Goal: Task Accomplishment & Management: Use online tool/utility

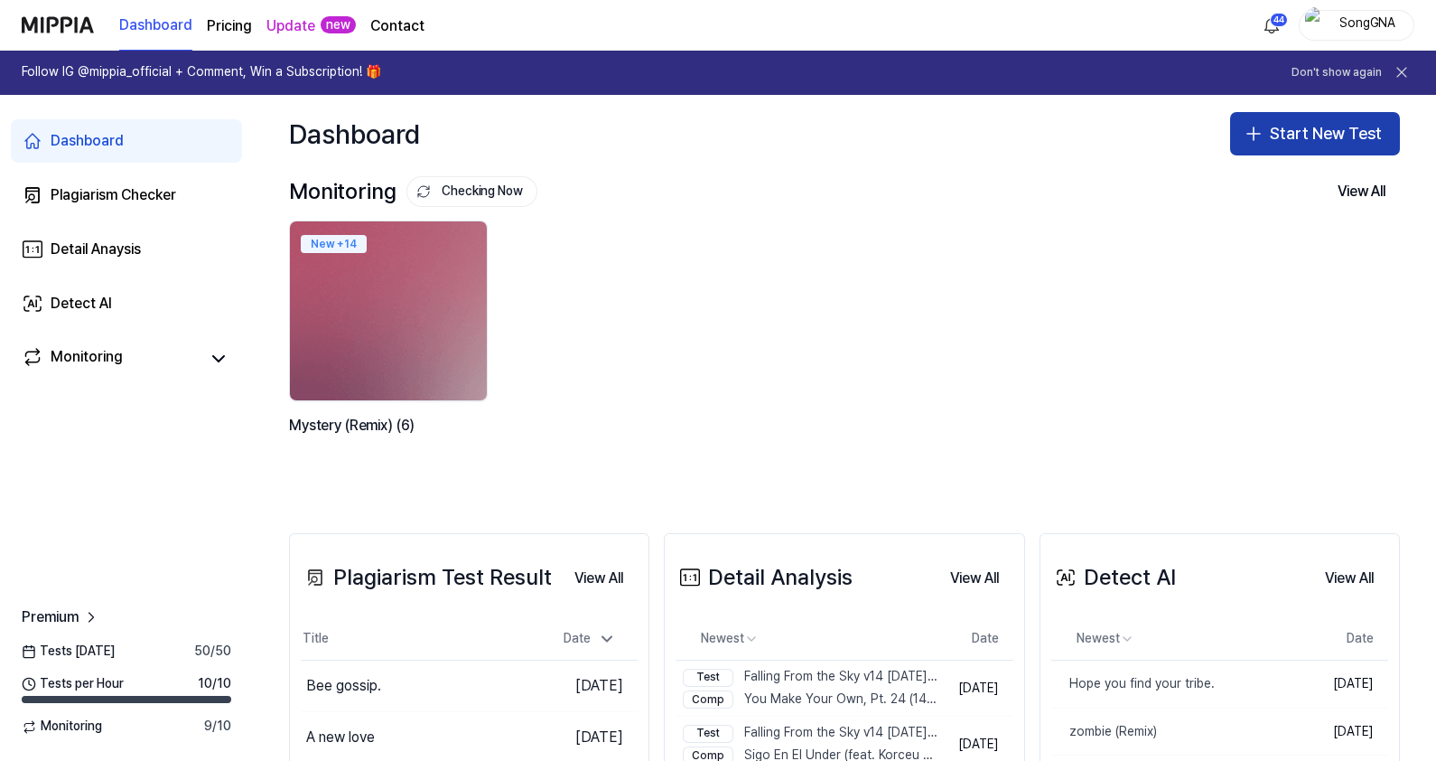
click at [1278, 135] on button "Start New Test" at bounding box center [1315, 133] width 170 height 43
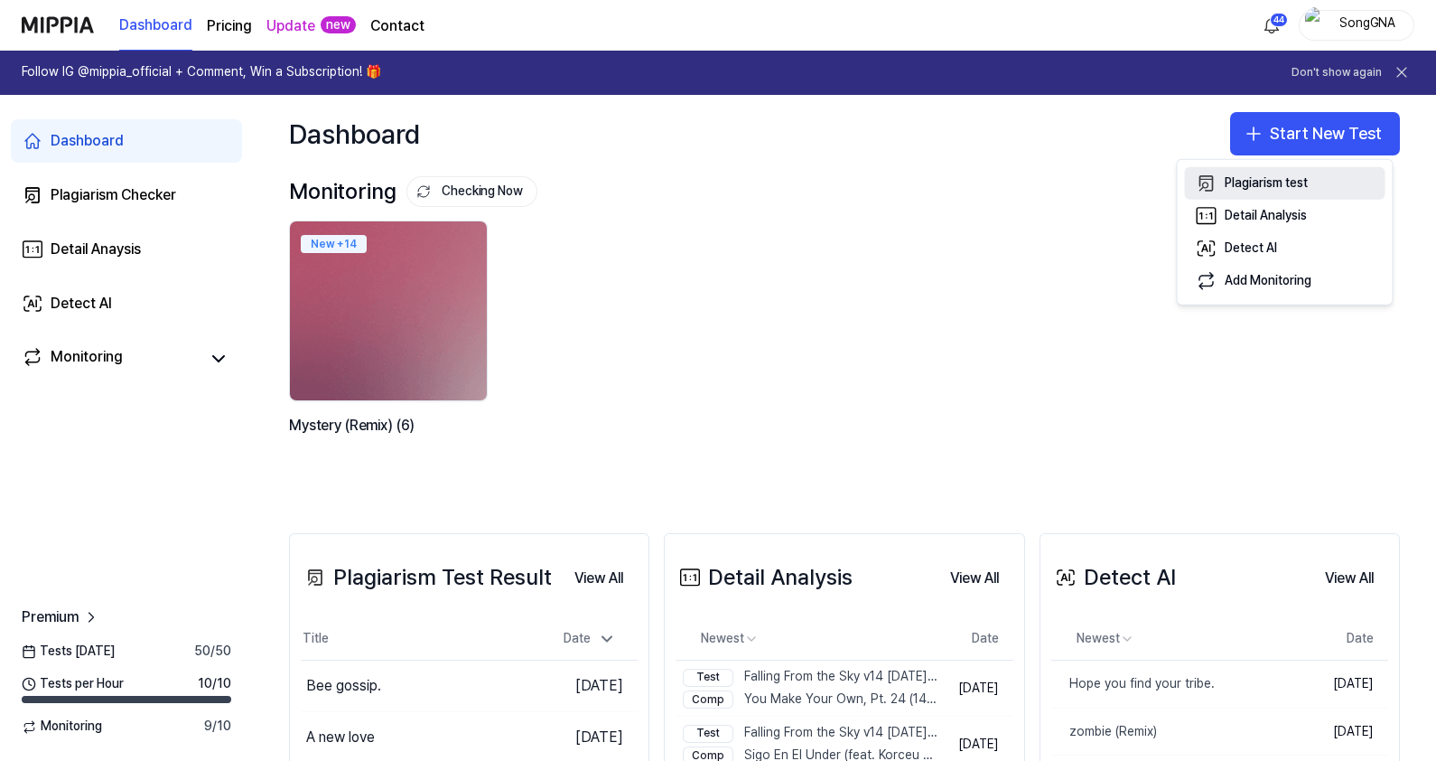
click at [1308, 187] on div "Plagiarism test" at bounding box center [1266, 183] width 83 height 18
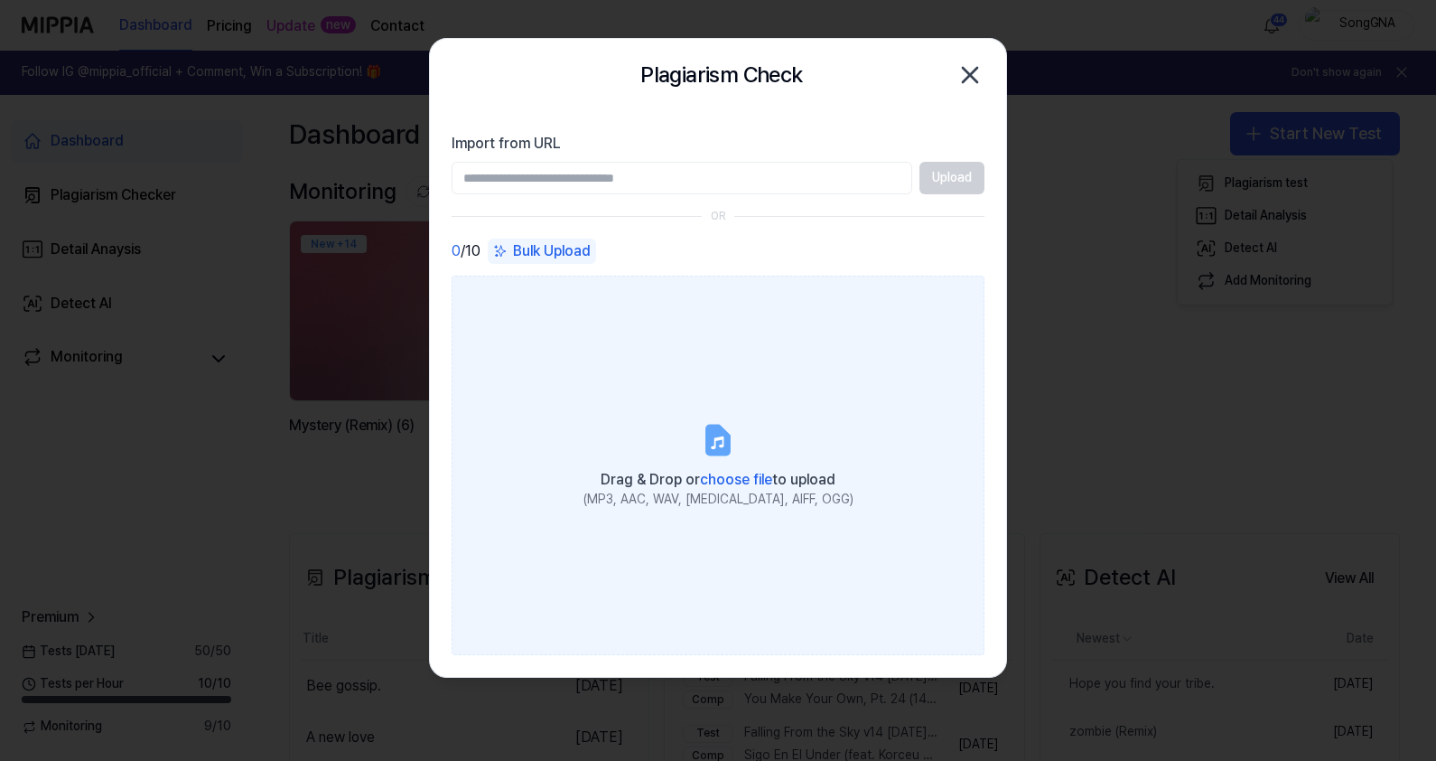
click at [734, 437] on icon at bounding box center [718, 440] width 36 height 36
click at [0, 0] on input "Drag & Drop or choose file to upload (MP3, AAC, WAV, [MEDICAL_DATA], AIFF, OGG)" at bounding box center [0, 0] width 0 height 0
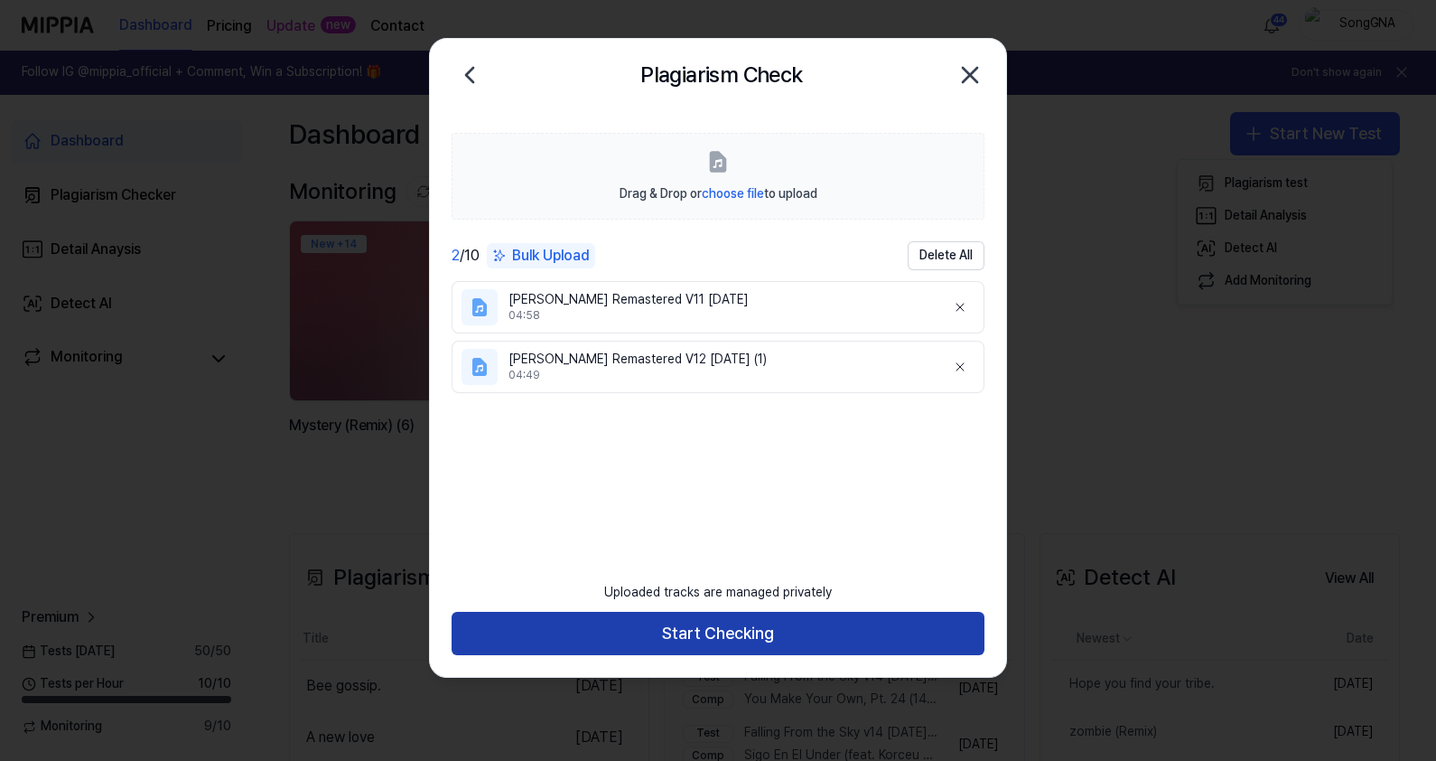
click at [863, 632] on button "Start Checking" at bounding box center [718, 633] width 533 height 43
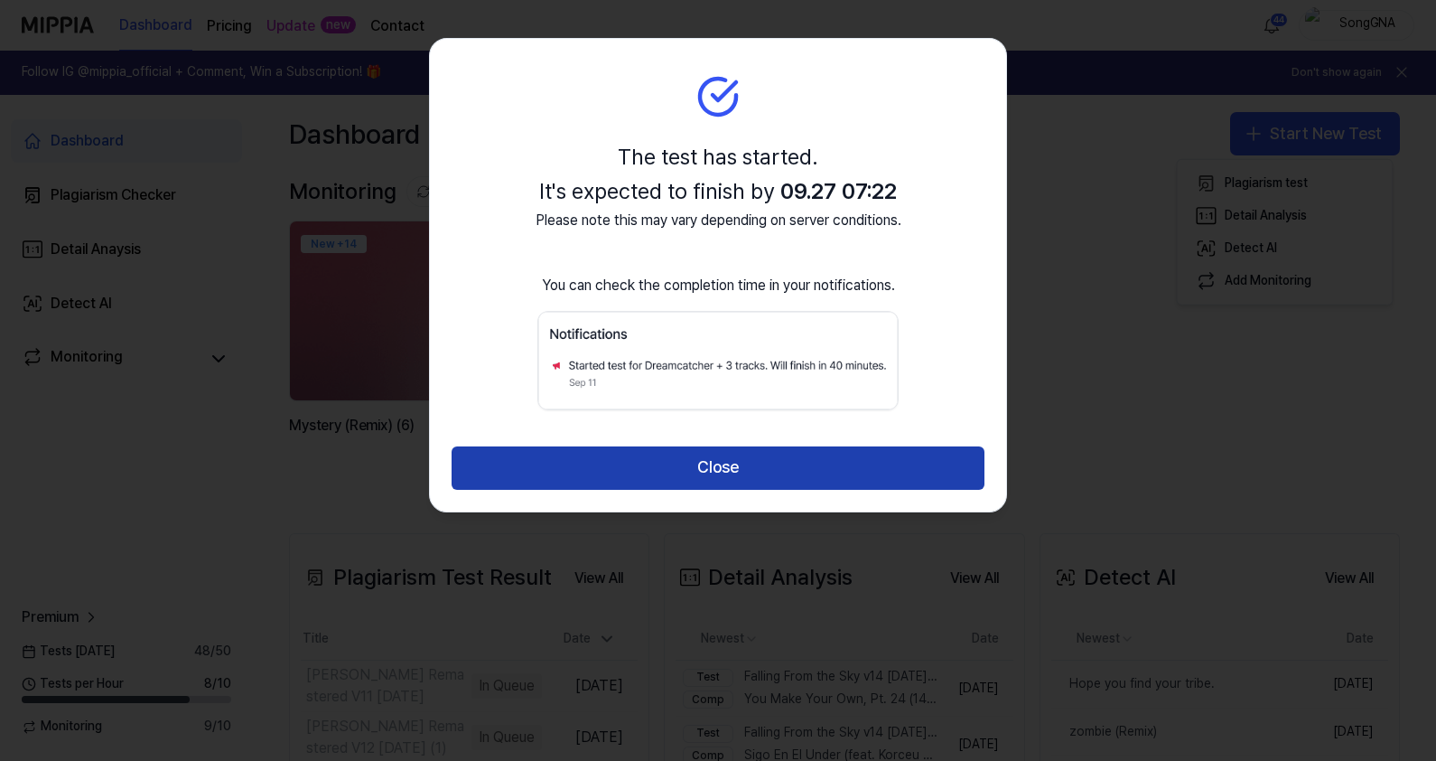
click at [709, 479] on button "Close" at bounding box center [718, 467] width 533 height 43
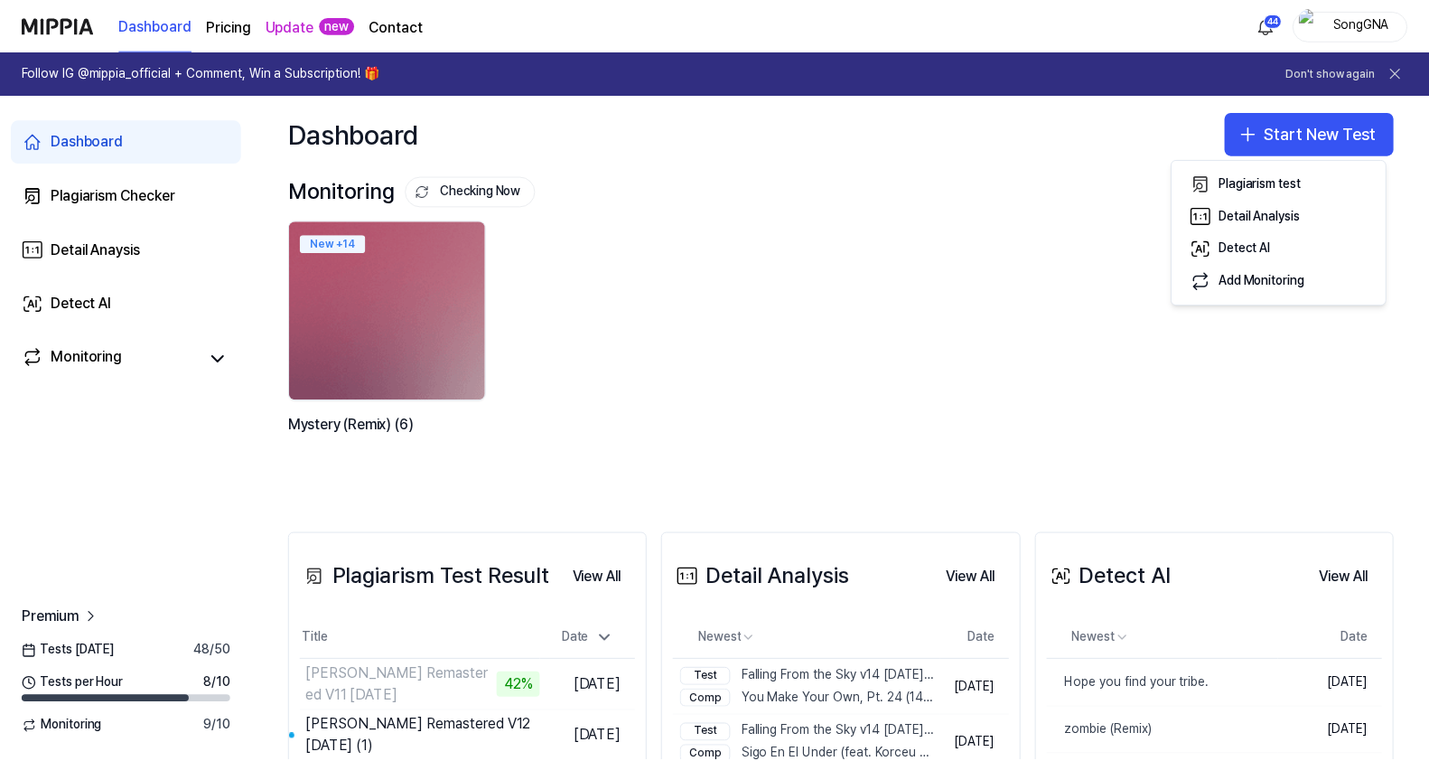
scroll to position [112, 0]
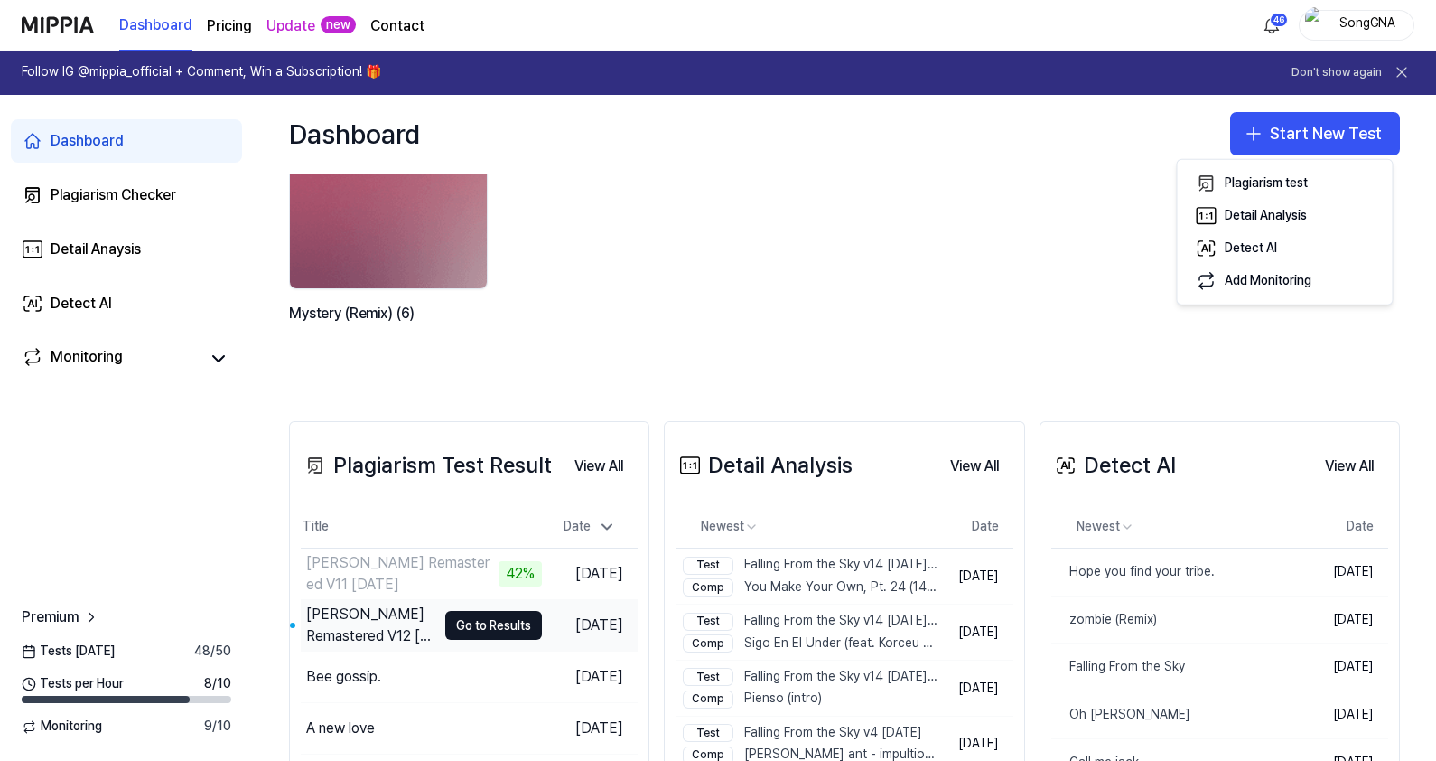
click at [397, 617] on div "[PERSON_NAME] Remastered V12 [DATE] (1)" at bounding box center [371, 624] width 130 height 43
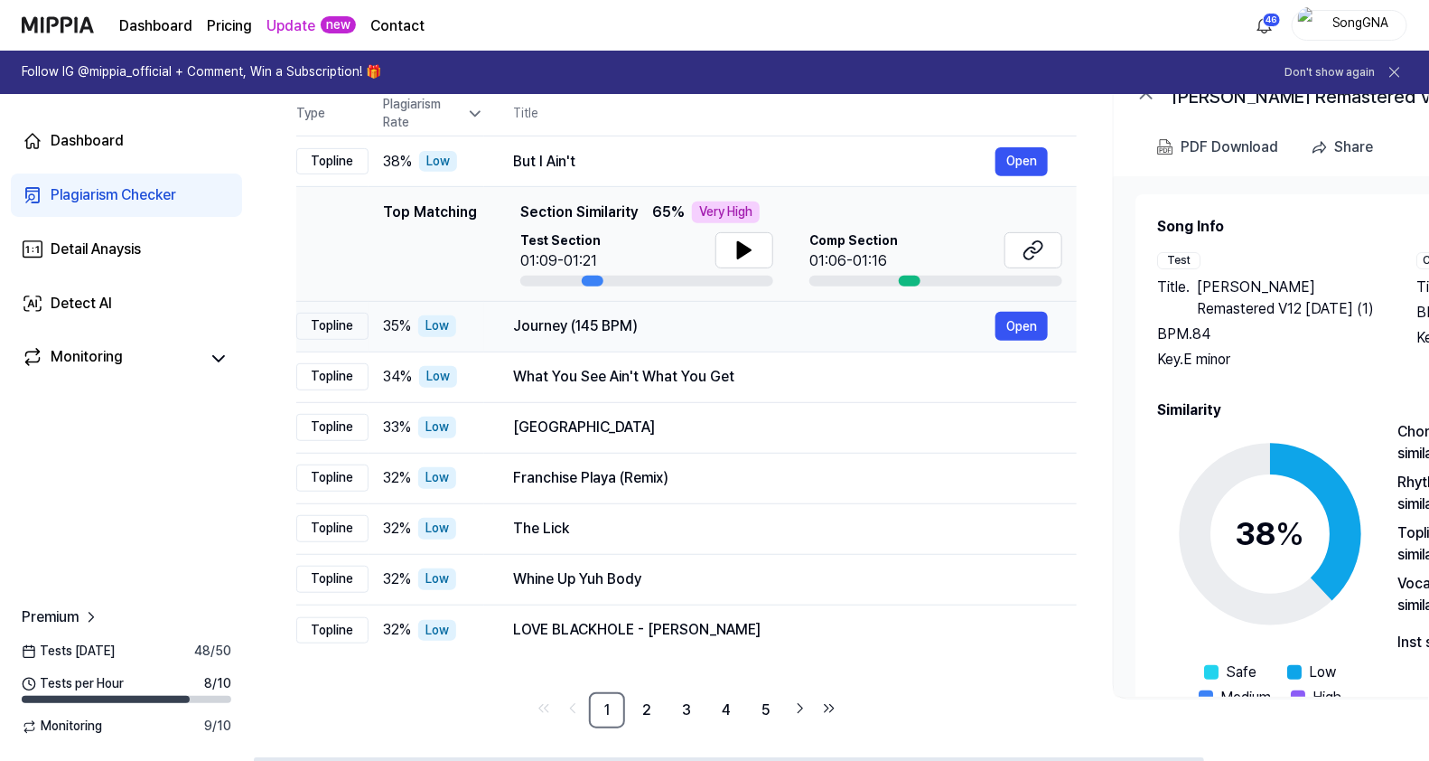
scroll to position [192, 0]
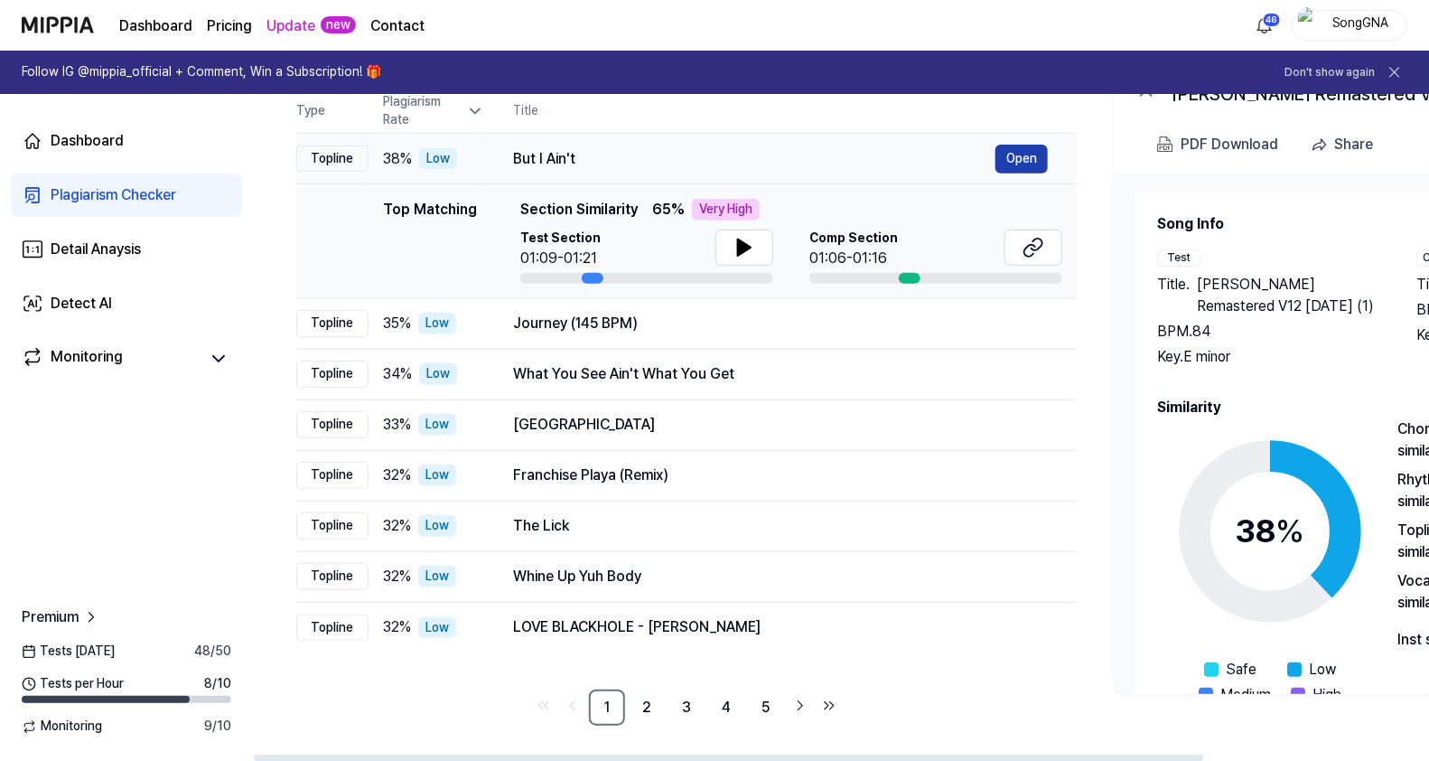
click at [1023, 155] on button "Open" at bounding box center [1021, 159] width 52 height 29
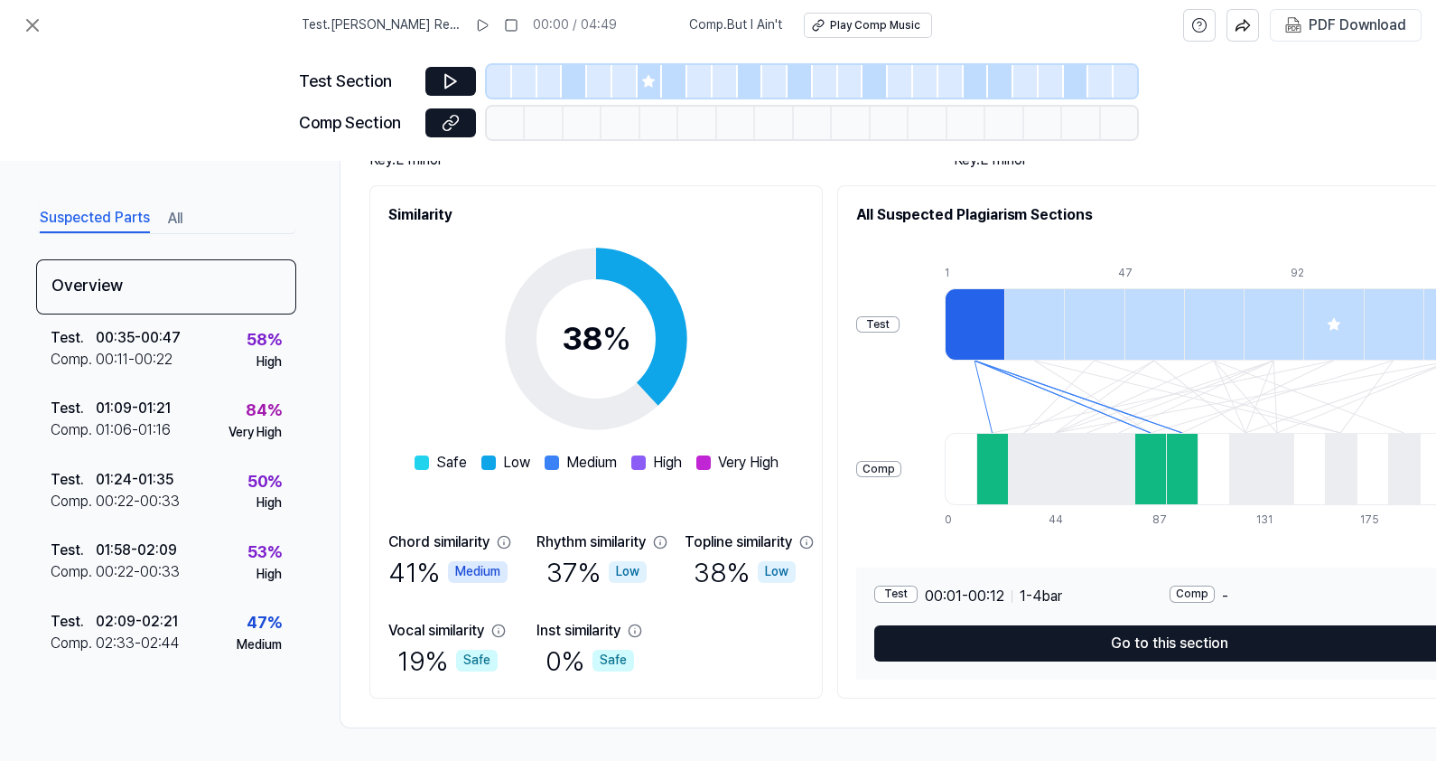
scroll to position [202, 0]
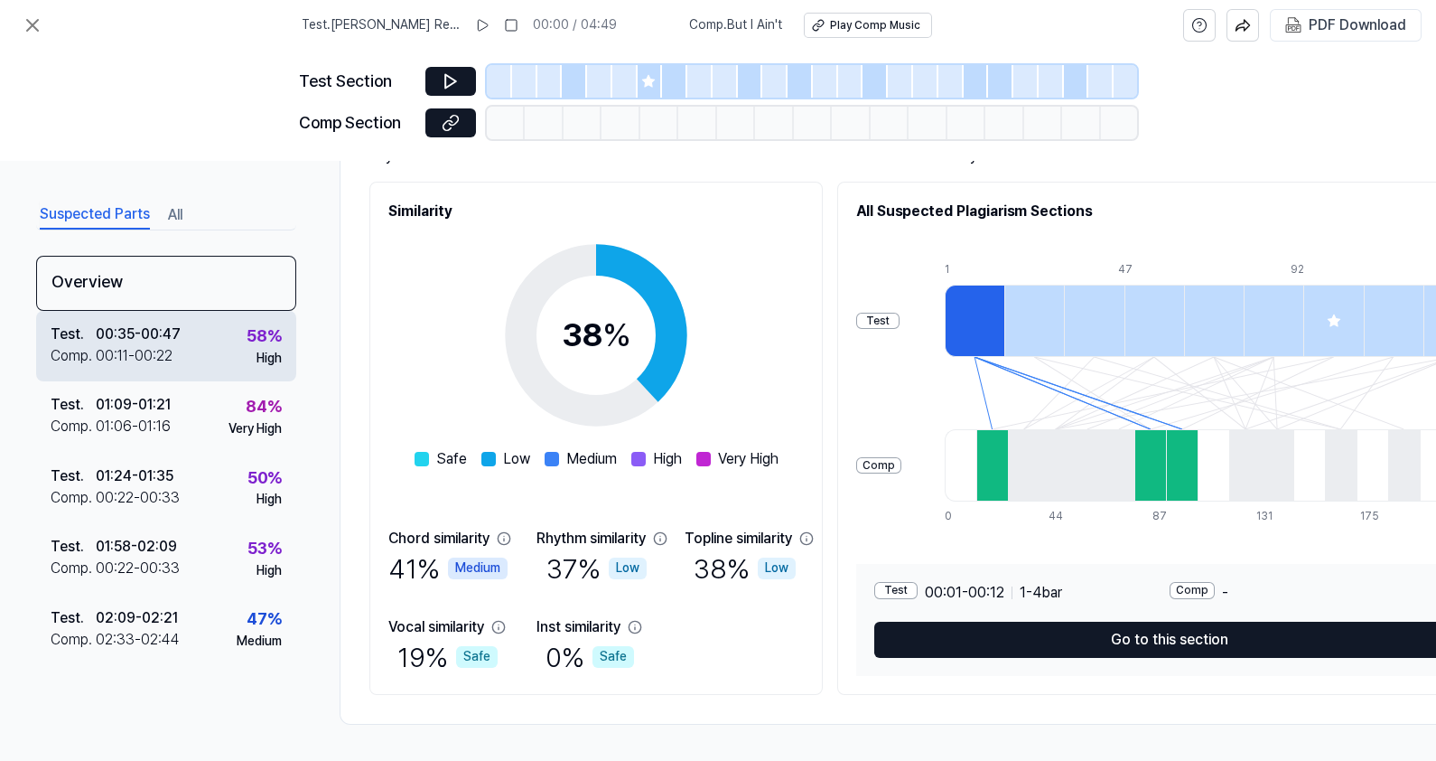
click at [144, 328] on div "00:35 - 00:47" at bounding box center [138, 334] width 85 height 22
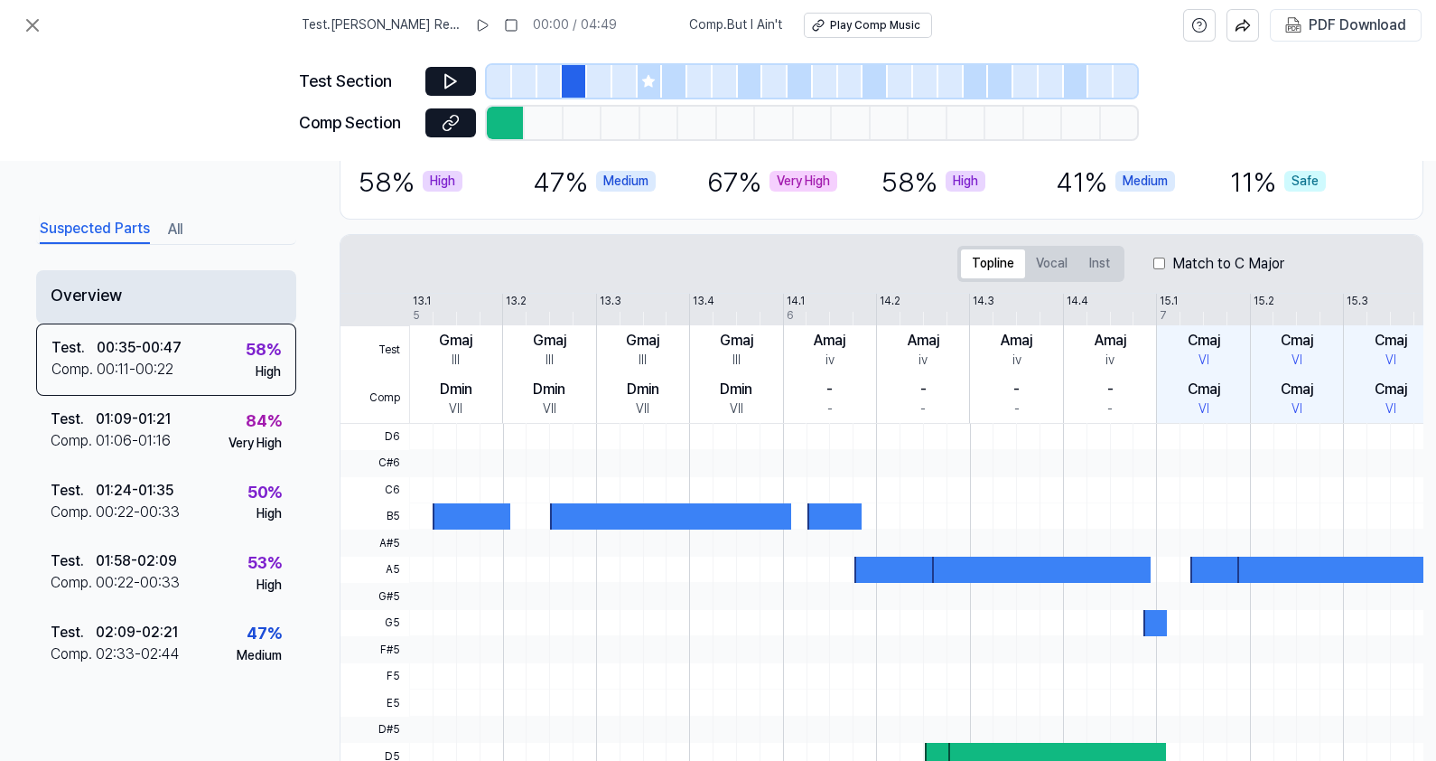
click at [133, 280] on div "Overview" at bounding box center [166, 296] width 260 height 53
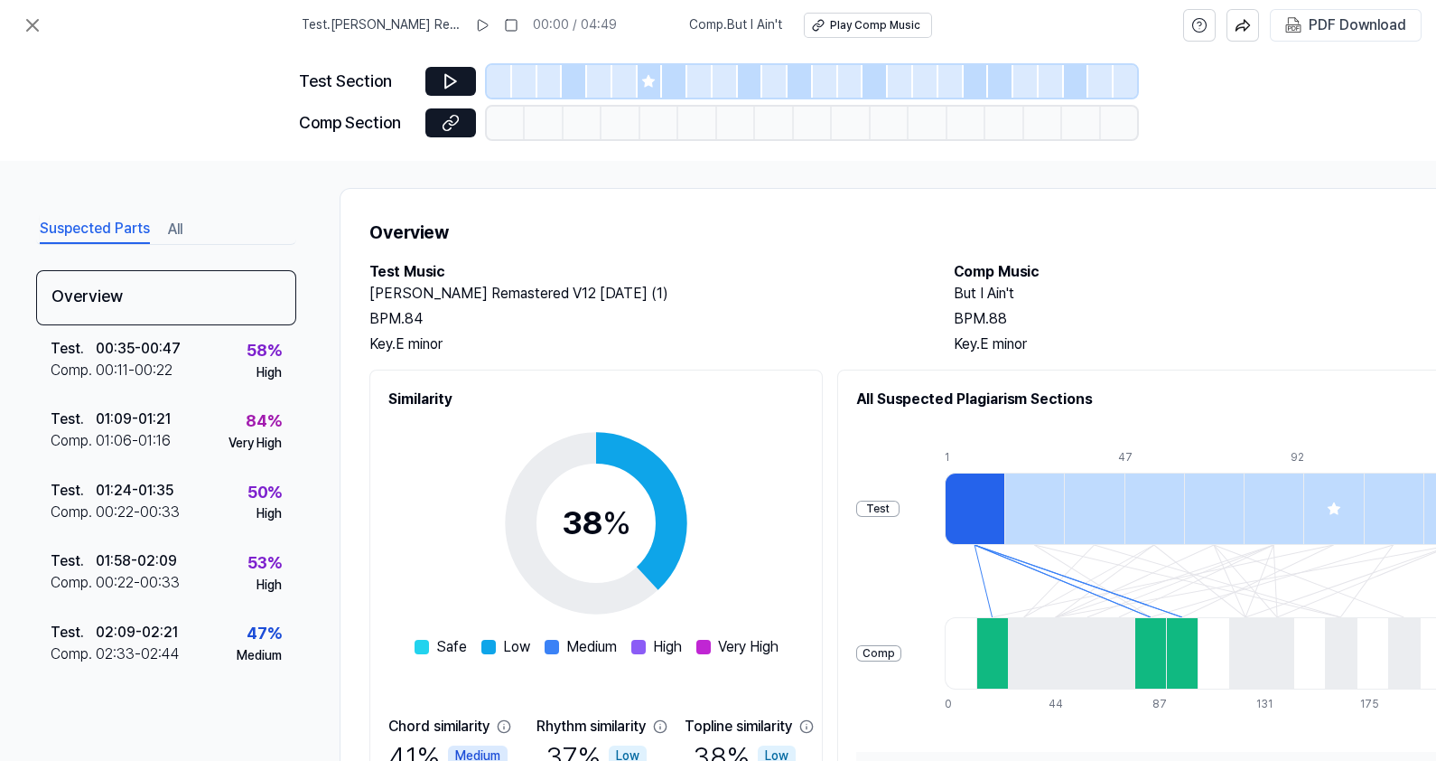
scroll to position [0, 0]
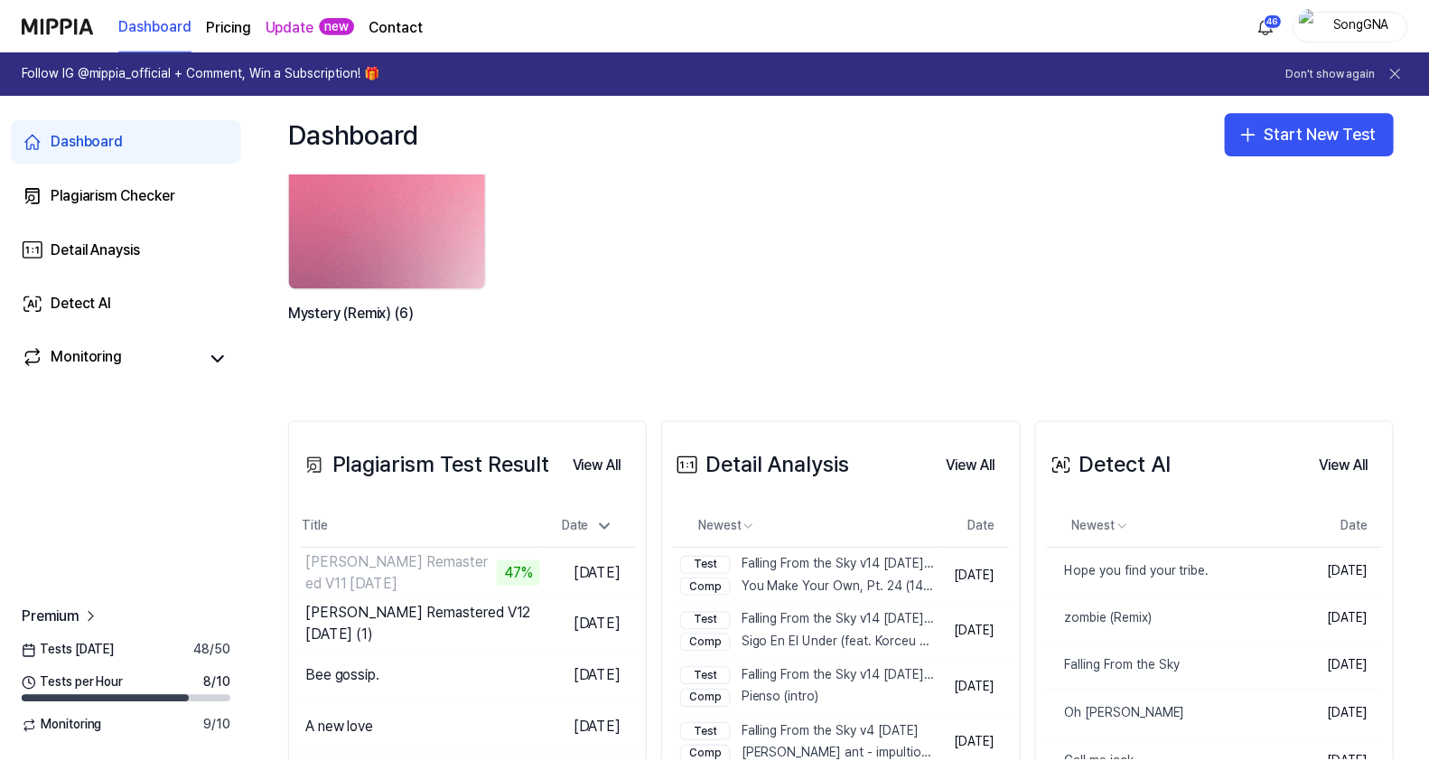
scroll to position [225, 0]
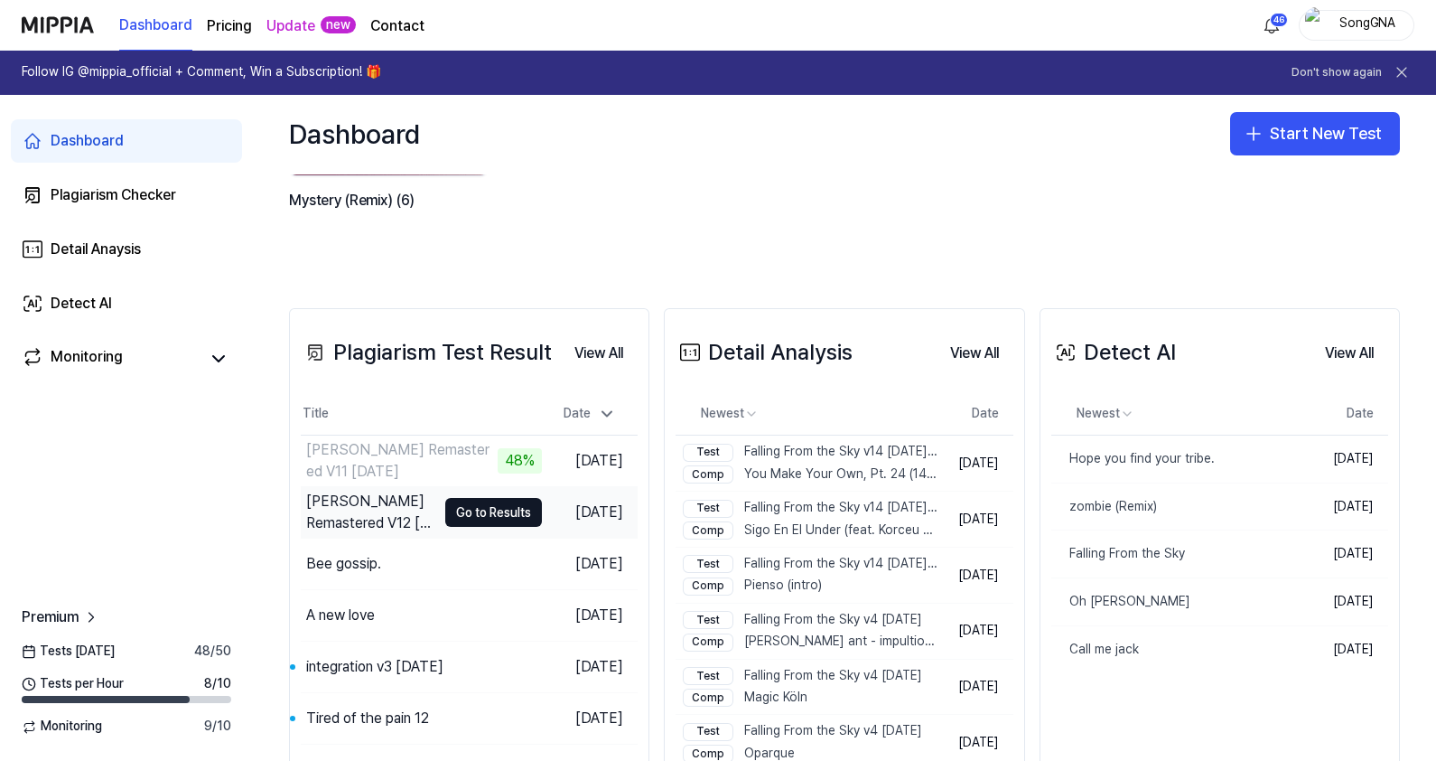
click at [380, 507] on div "[PERSON_NAME] Remastered V12 [DATE] (1)" at bounding box center [371, 511] width 130 height 43
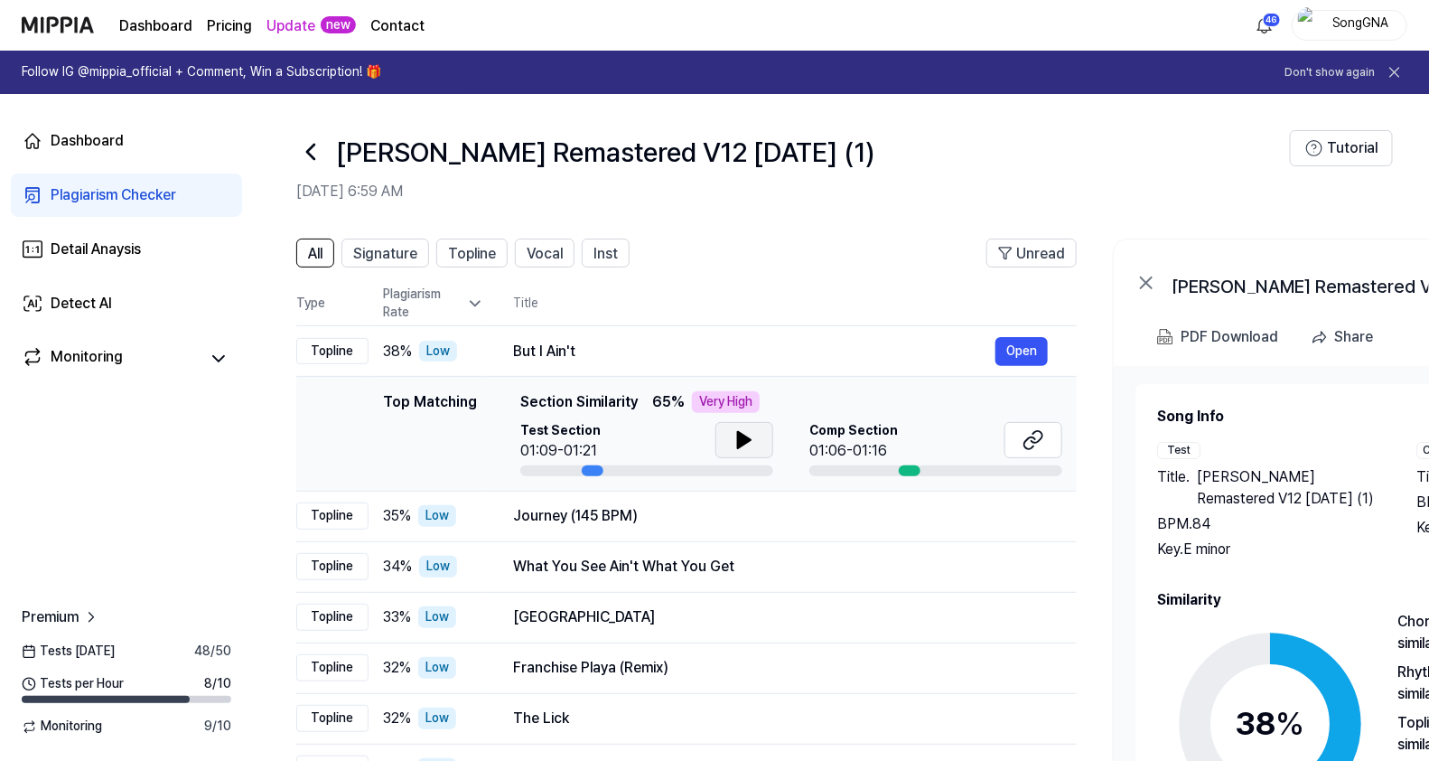
click at [741, 434] on icon at bounding box center [744, 440] width 13 height 16
click at [742, 434] on icon at bounding box center [744, 440] width 22 height 22
click at [1034, 441] on icon at bounding box center [1033, 440] width 22 height 22
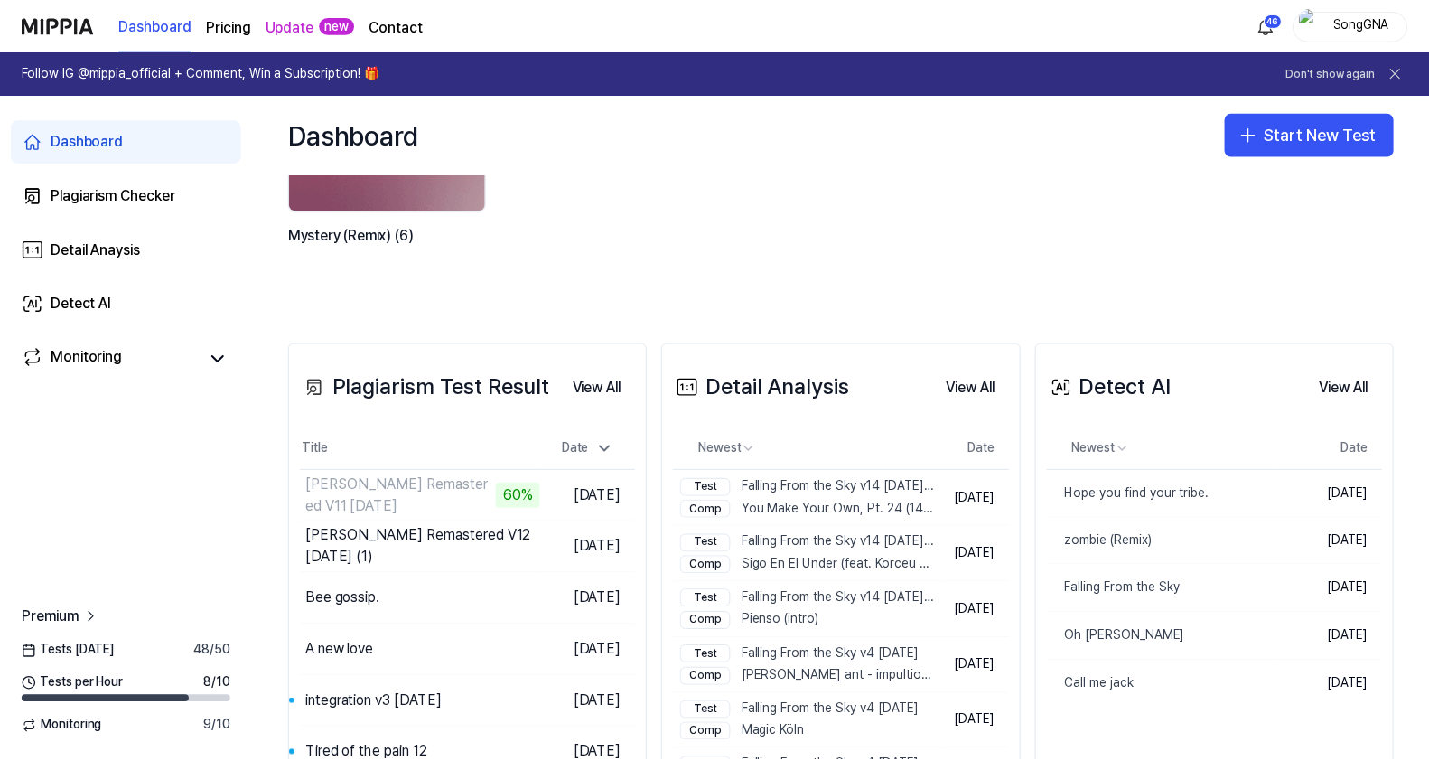
scroll to position [225, 0]
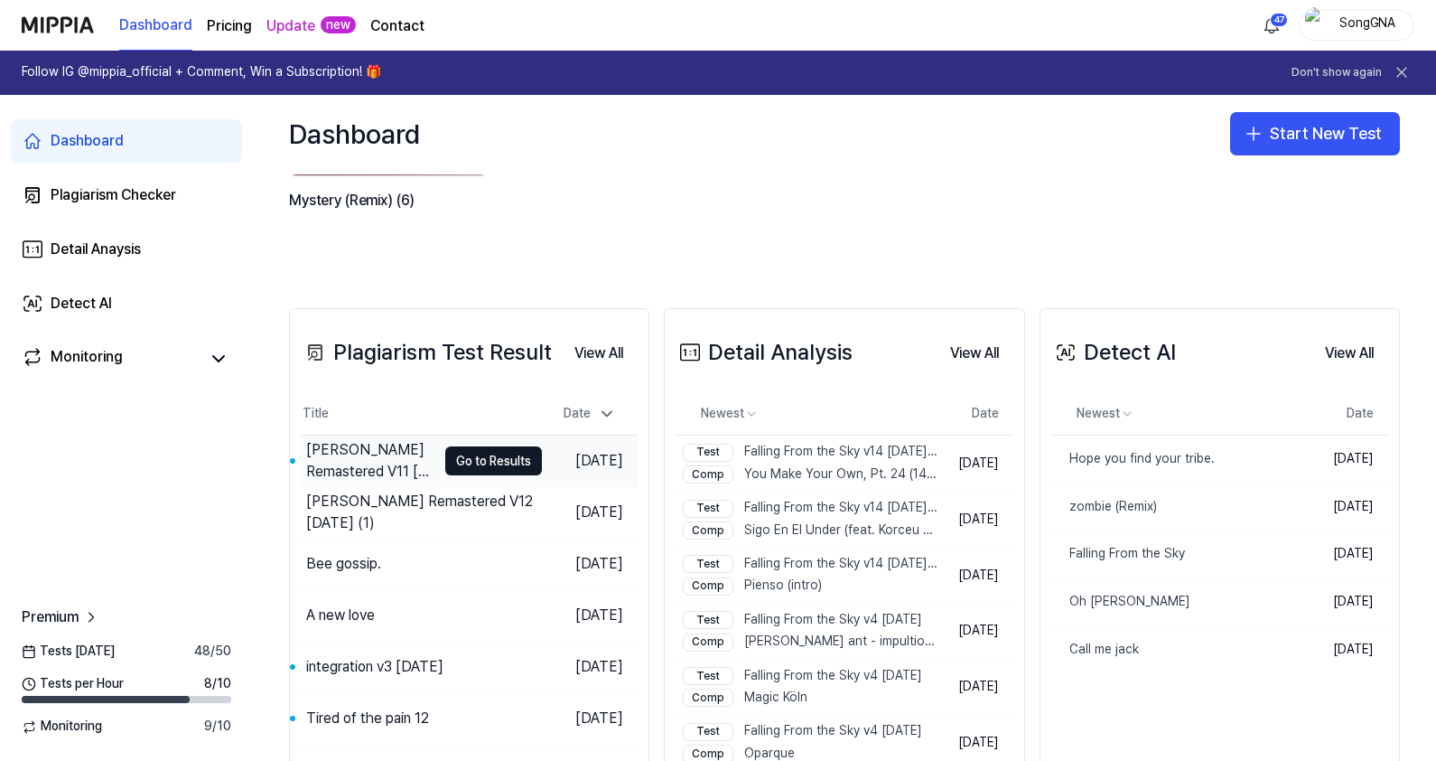
click at [358, 439] on div "[PERSON_NAME] Remastered V11 [DATE]" at bounding box center [371, 460] width 130 height 43
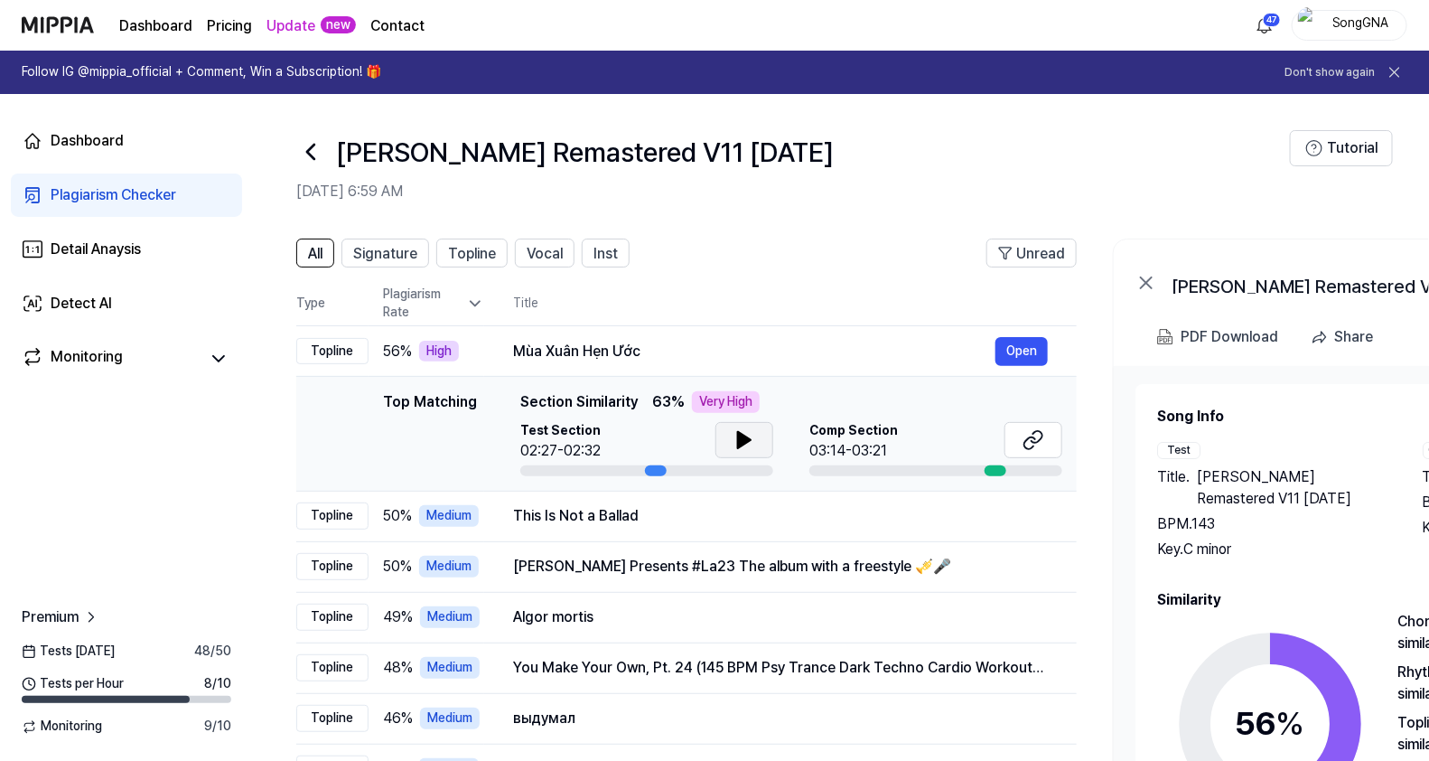
click at [745, 423] on button at bounding box center [744, 440] width 58 height 36
click at [739, 444] on icon at bounding box center [741, 440] width 4 height 14
click at [1039, 431] on icon at bounding box center [1037, 437] width 11 height 12
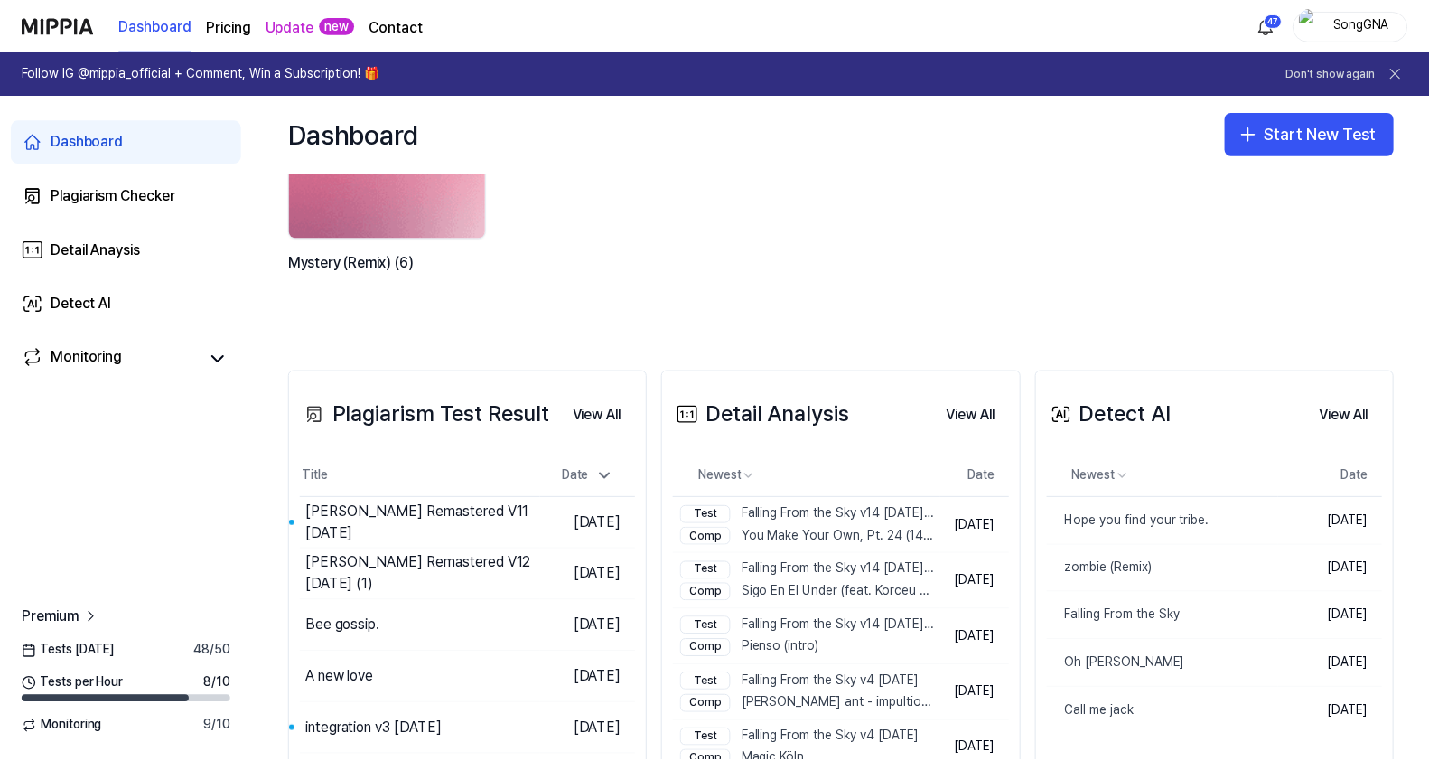
scroll to position [225, 0]
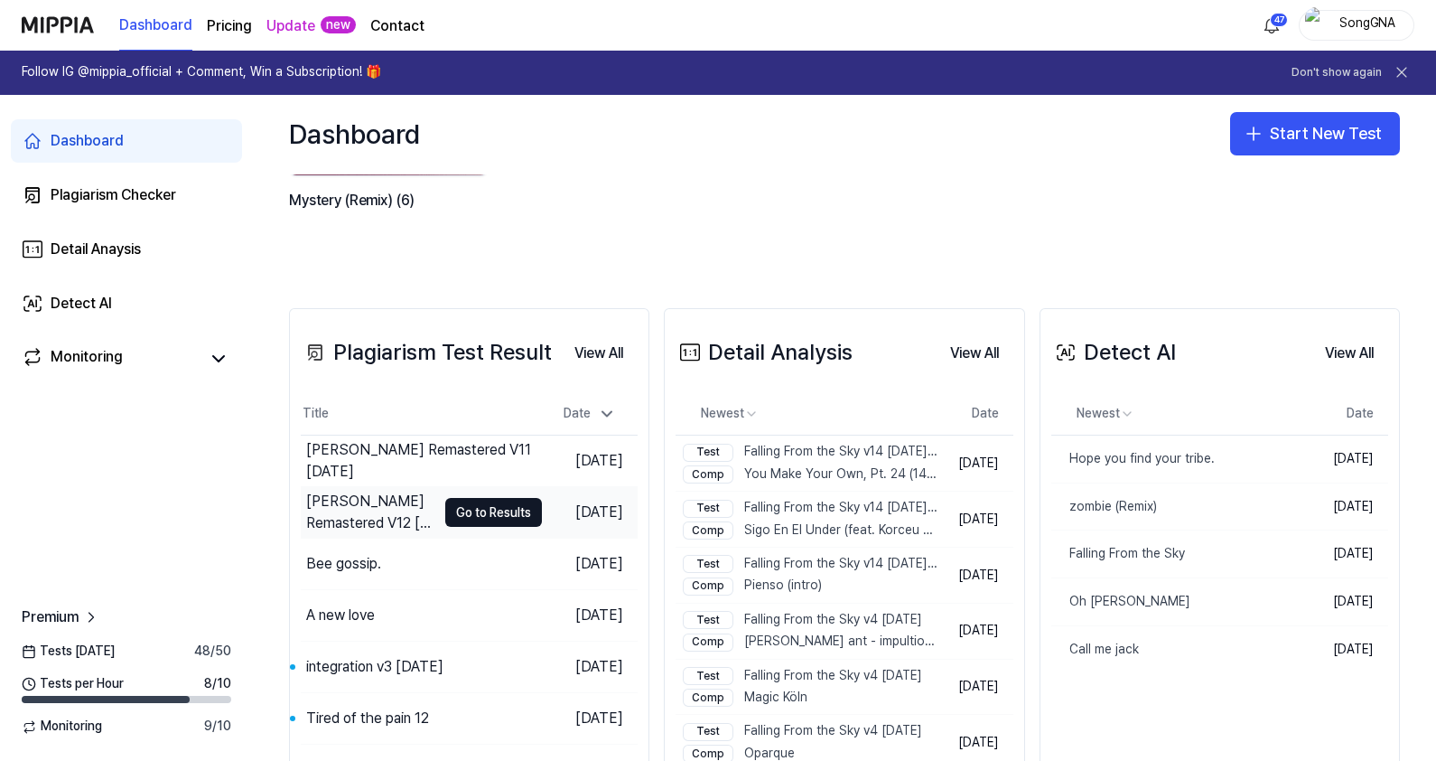
click at [400, 501] on div "[PERSON_NAME] Remastered V12 [DATE] (1)" at bounding box center [371, 511] width 130 height 43
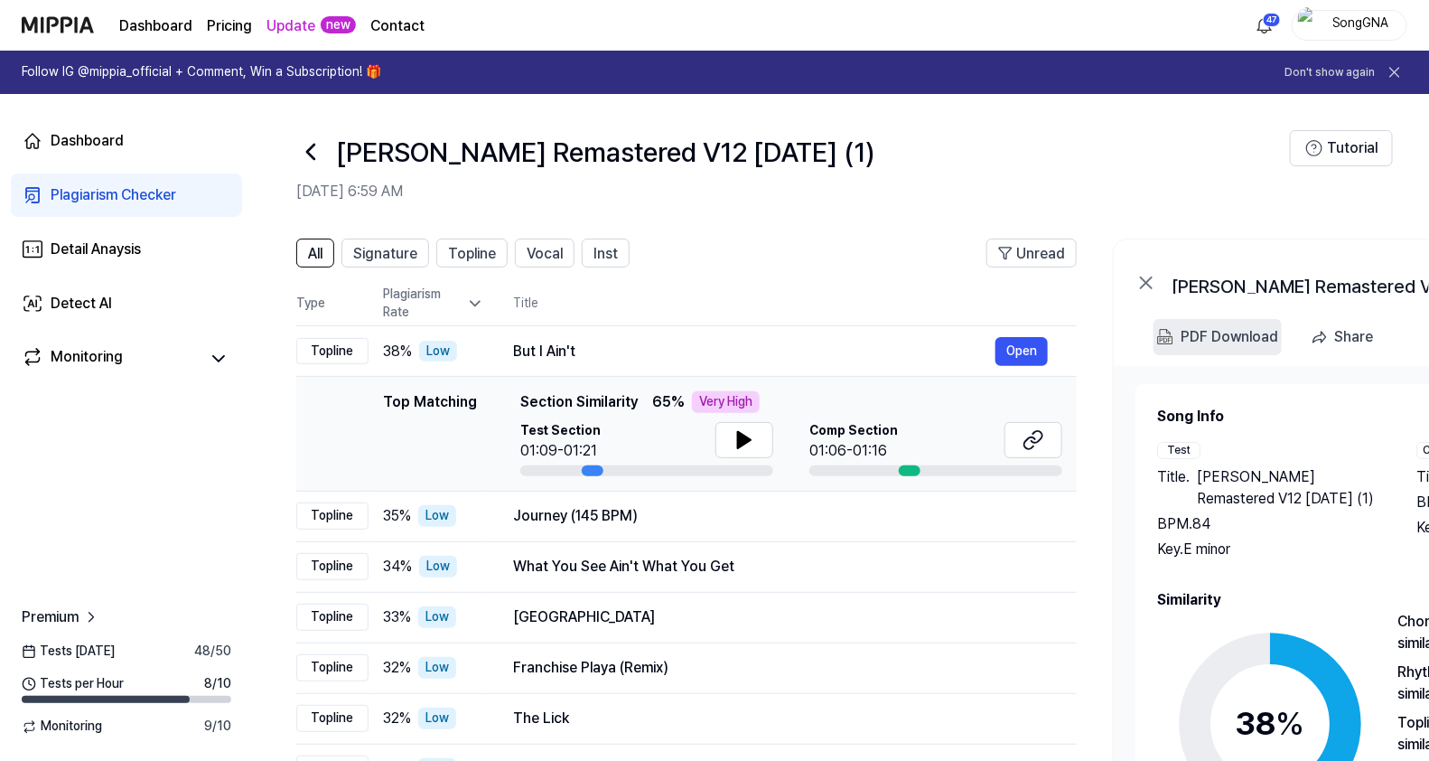
click at [1195, 333] on div "PDF Download" at bounding box center [1230, 336] width 98 height 23
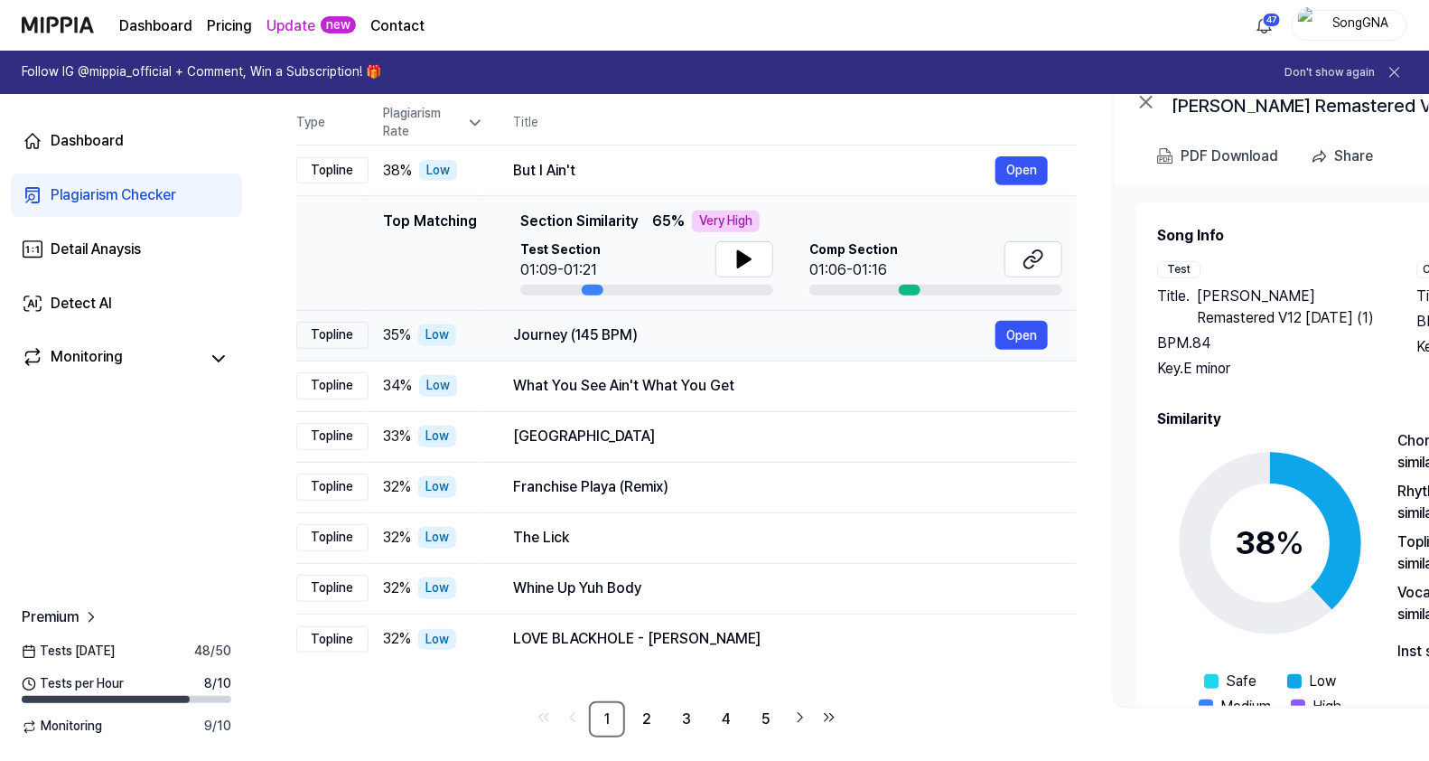
scroll to position [192, 0]
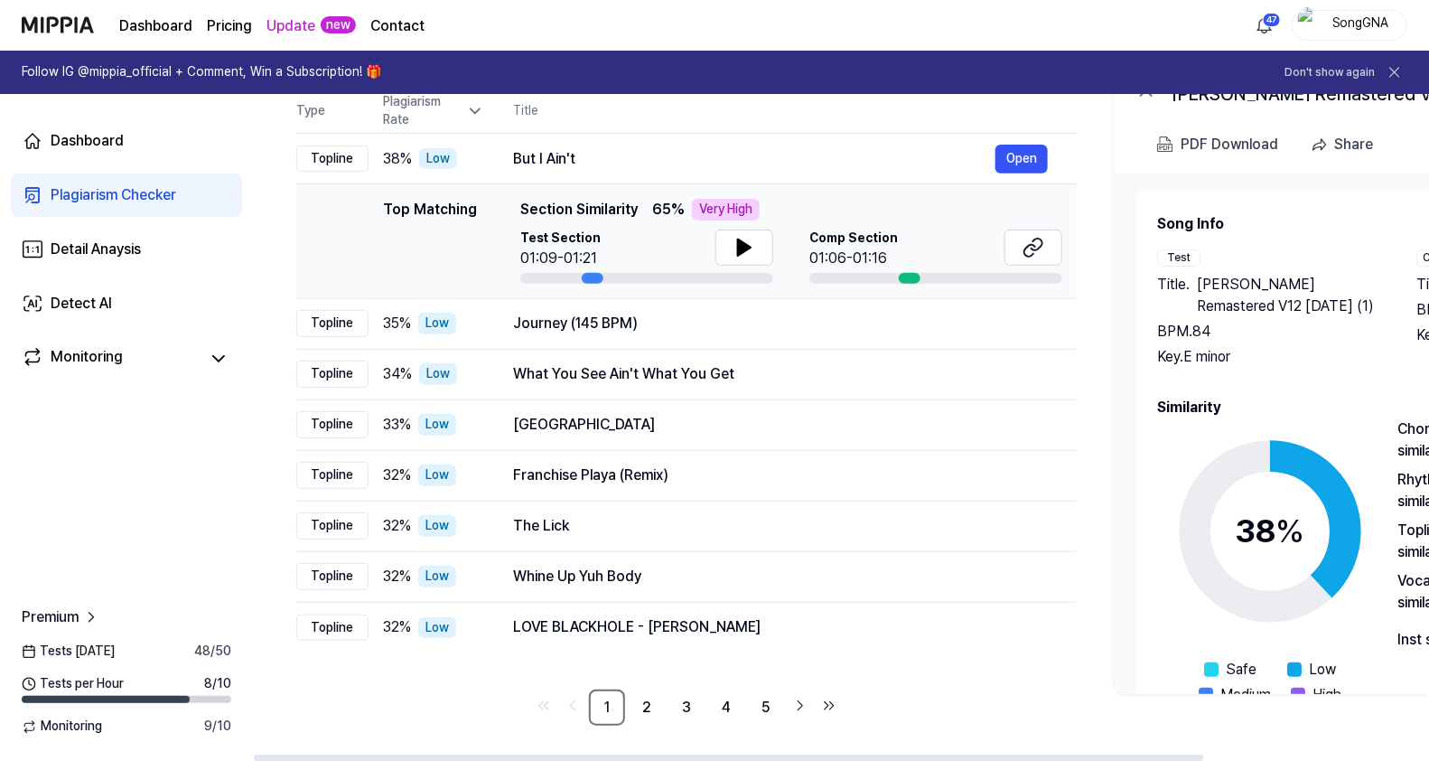
drag, startPoint x: 1153, startPoint y: 751, endPoint x: 1353, endPoint y: 742, distance: 199.8
click at [1353, 742] on div "All Signature Topline Vocal Inst Unread All Signature Topline Vocal Inst Type P…" at bounding box center [981, 394] width 1456 height 733
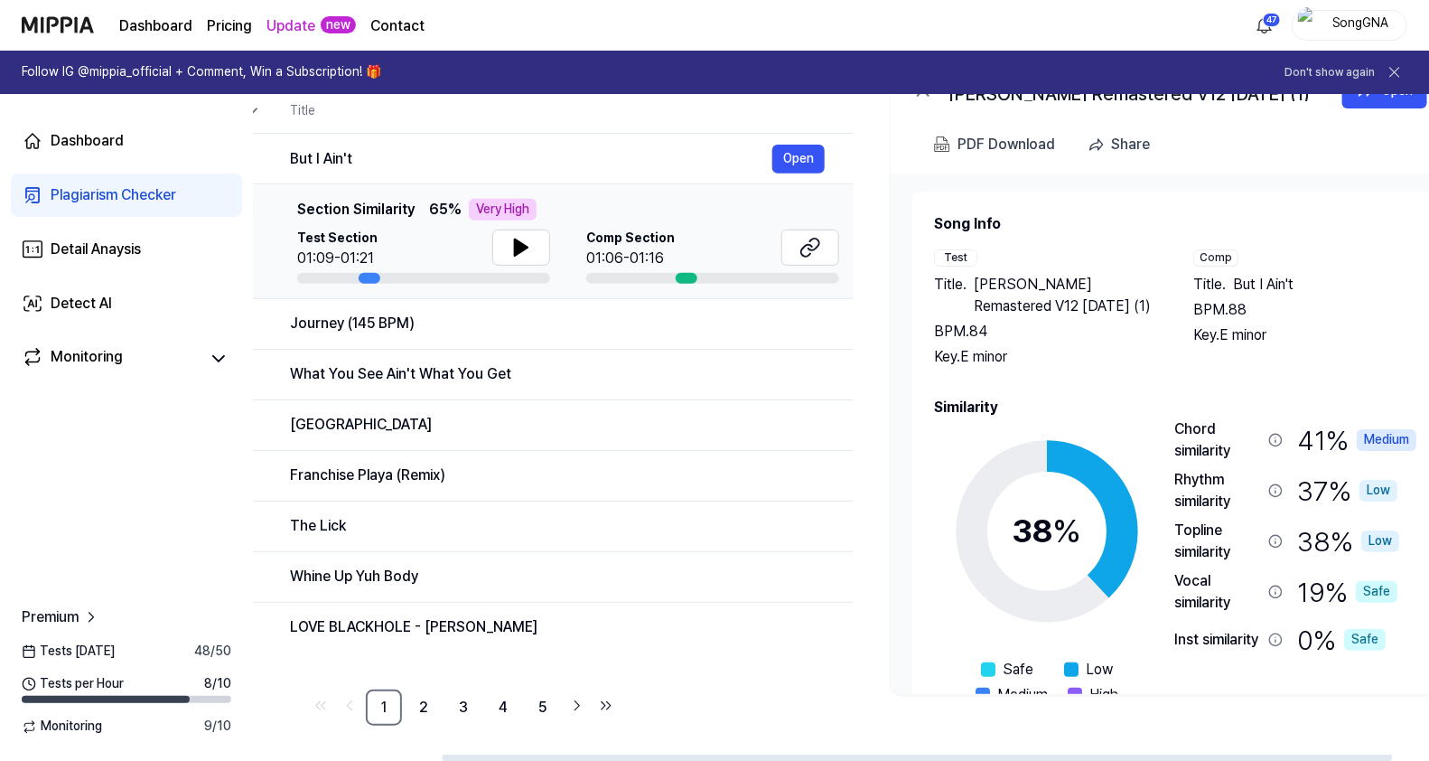
scroll to position [0, 279]
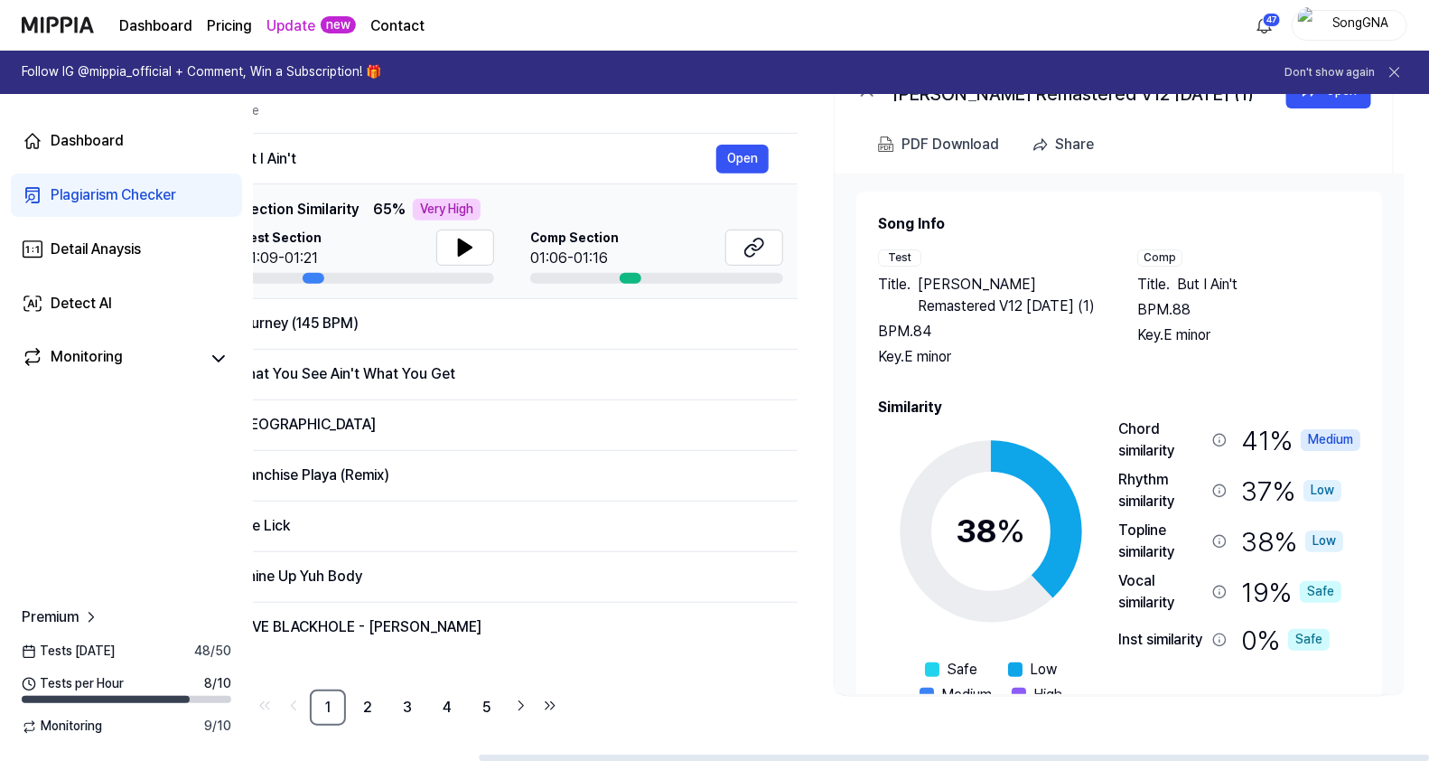
drag, startPoint x: 1193, startPoint y: 753, endPoint x: 1440, endPoint y: 741, distance: 246.9
click at [1429, 754] on div at bounding box center [954, 757] width 950 height 6
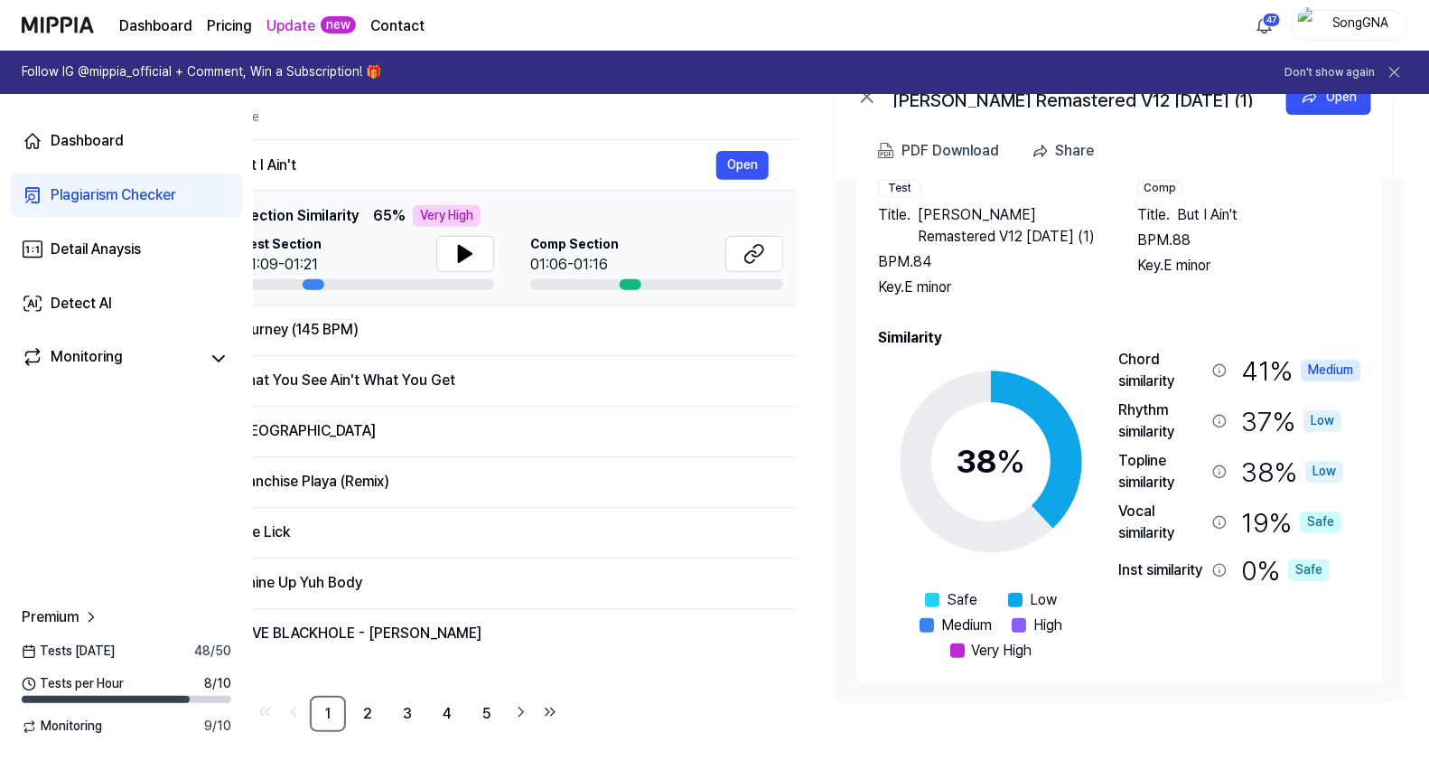
scroll to position [192, 0]
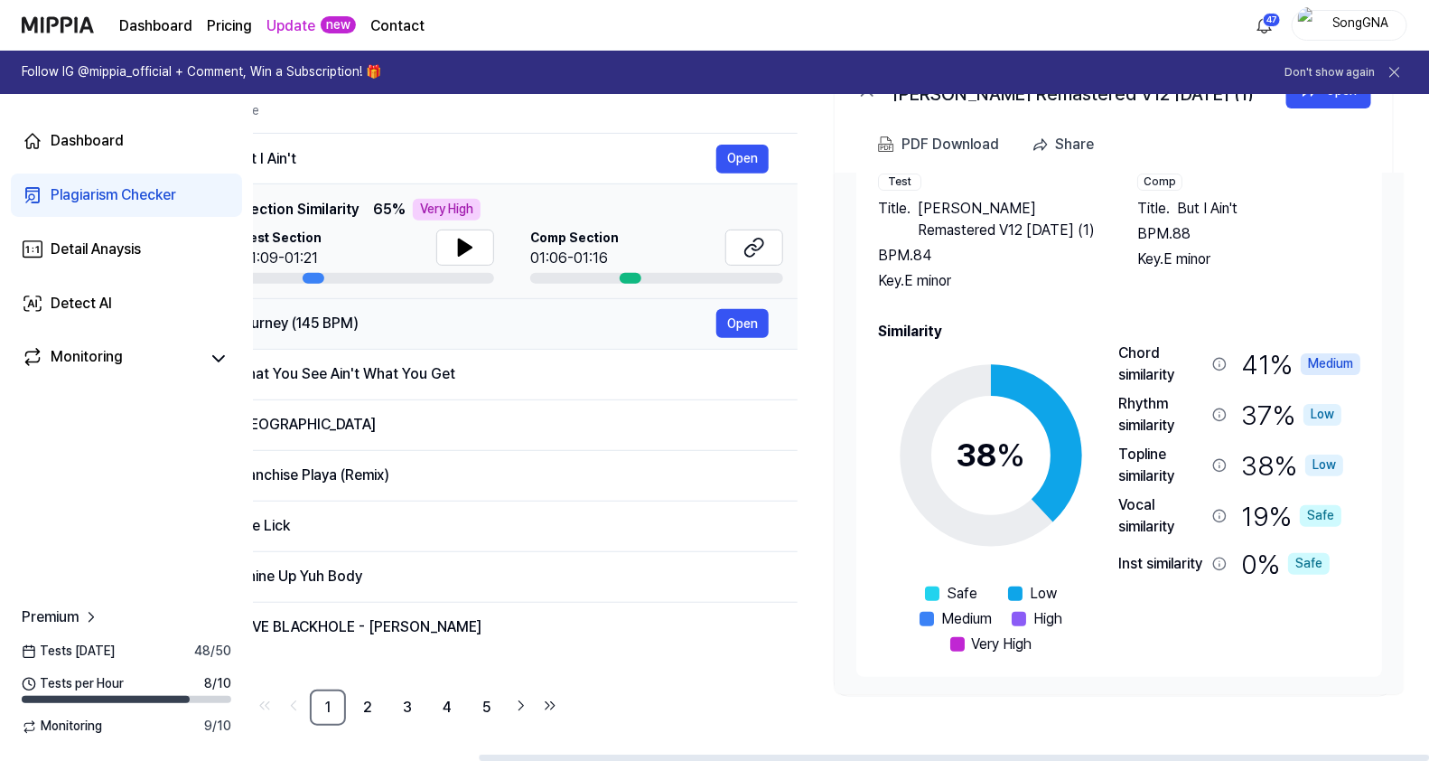
click at [357, 327] on div "Journey (145 BPM)" at bounding box center [475, 324] width 482 height 22
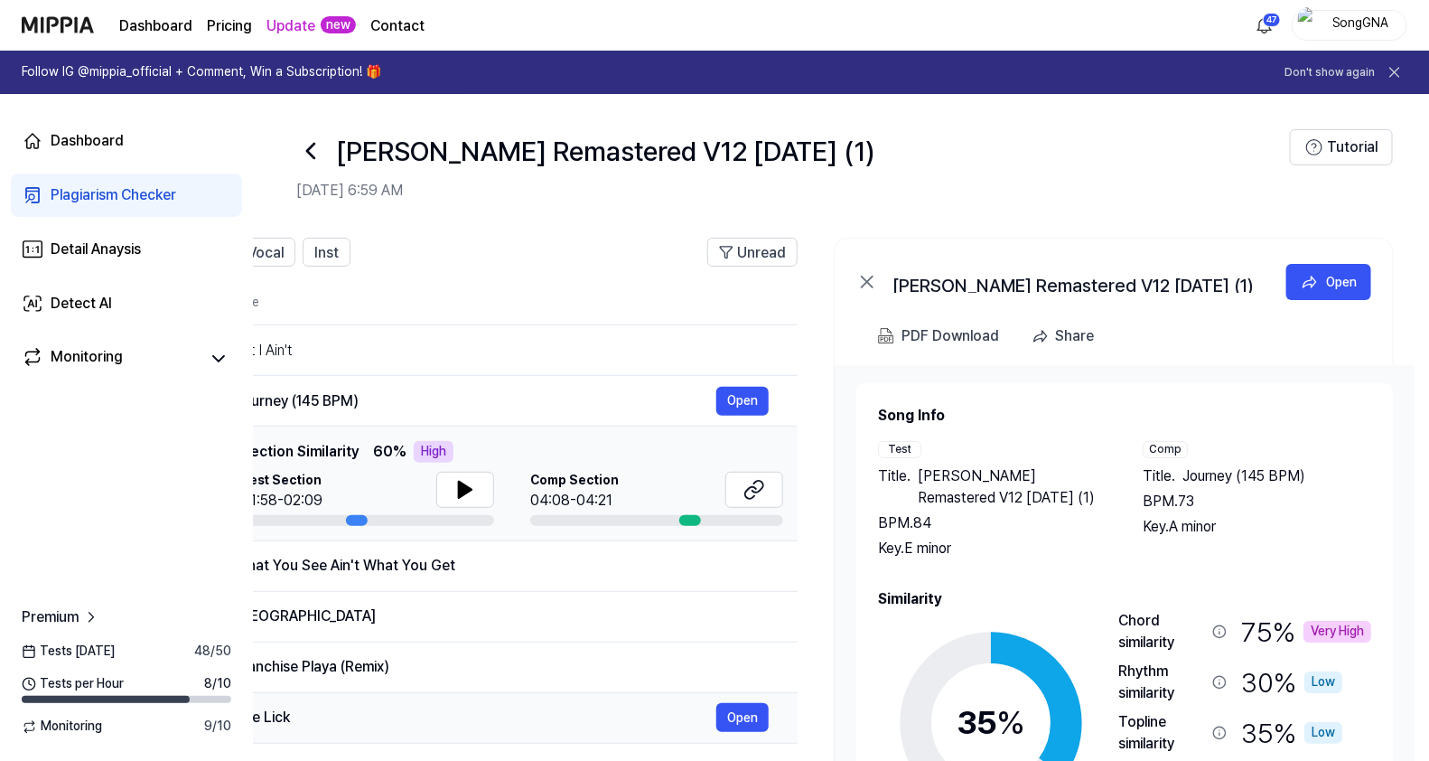
scroll to position [0, 0]
click at [592, 574] on div "What You See Ain't What You Get" at bounding box center [475, 567] width 482 height 22
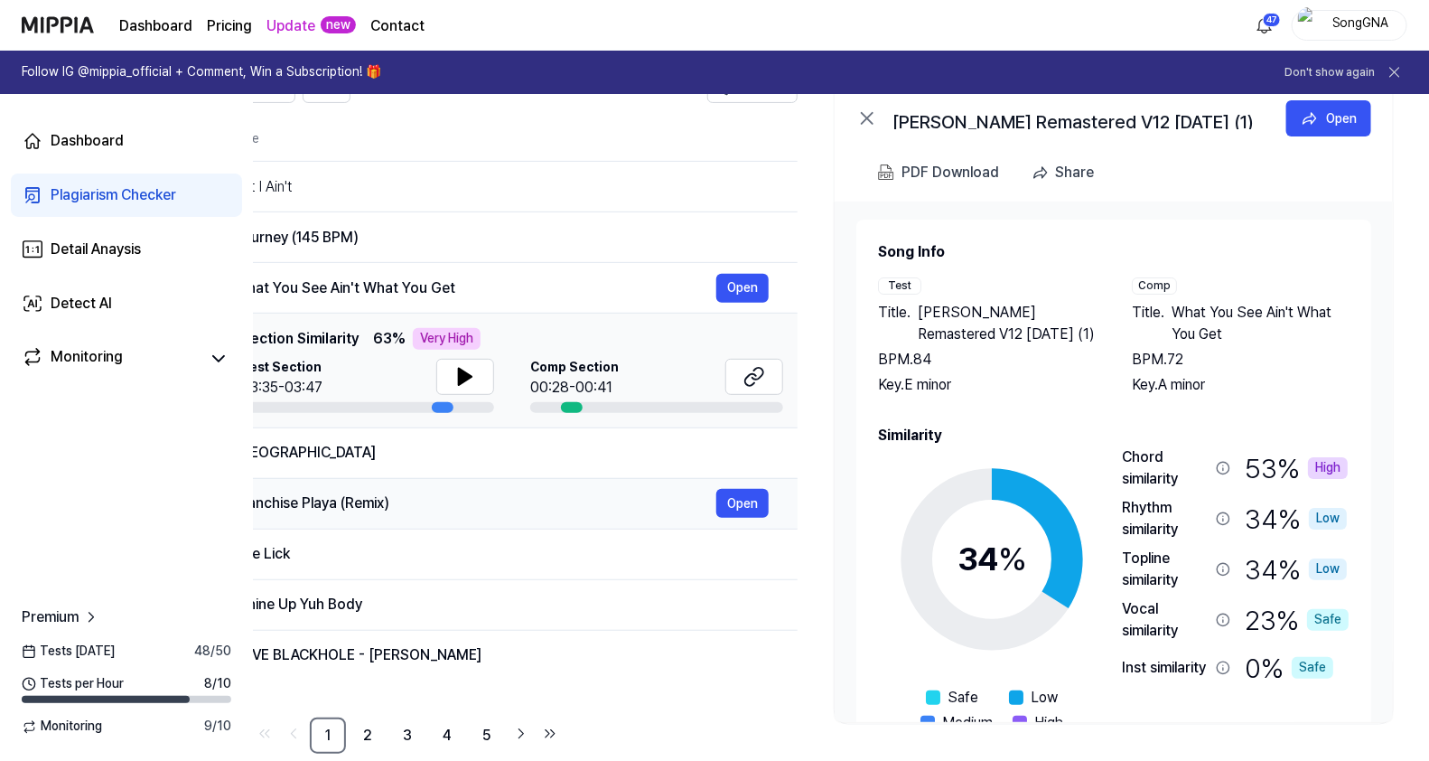
scroll to position [192, 0]
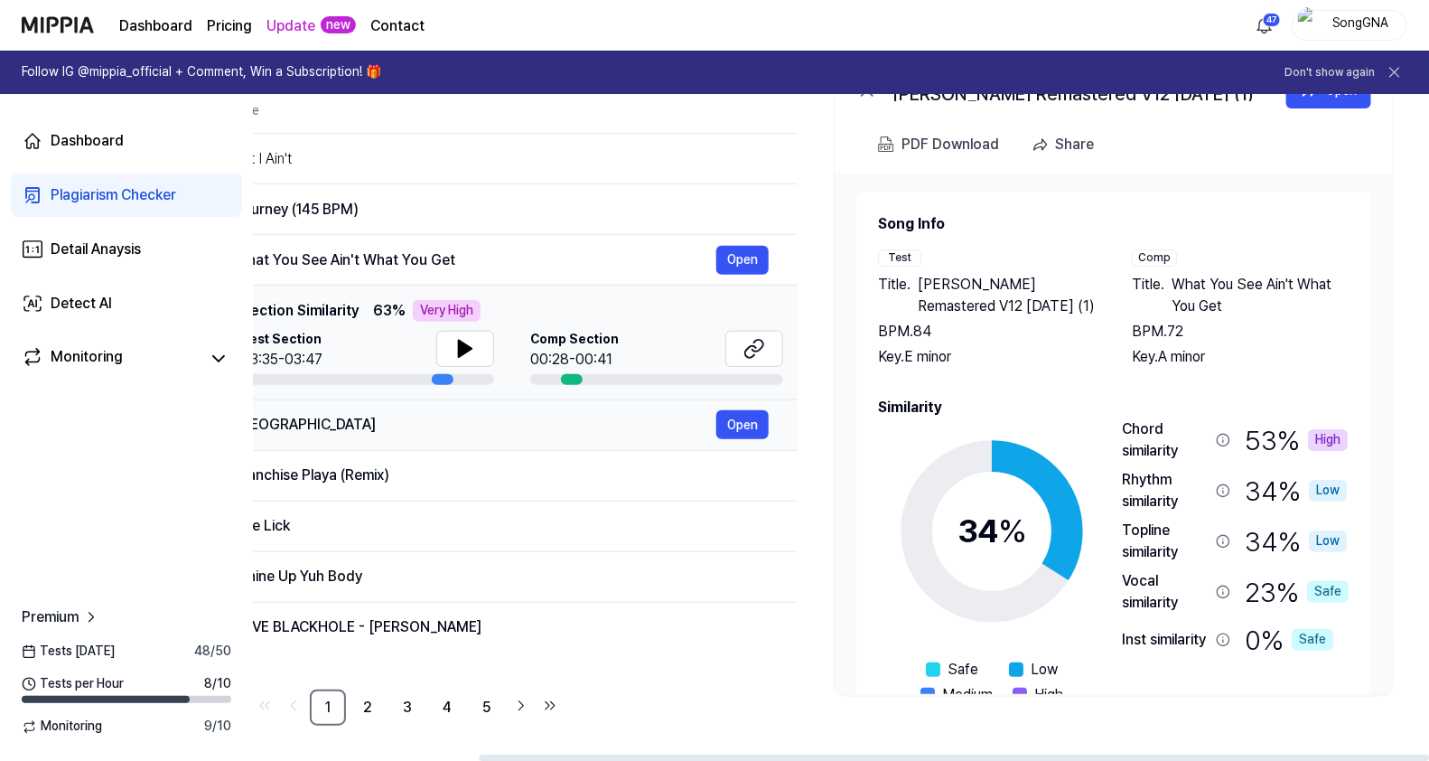
click at [541, 425] on div "[GEOGRAPHIC_DATA]" at bounding box center [475, 425] width 482 height 22
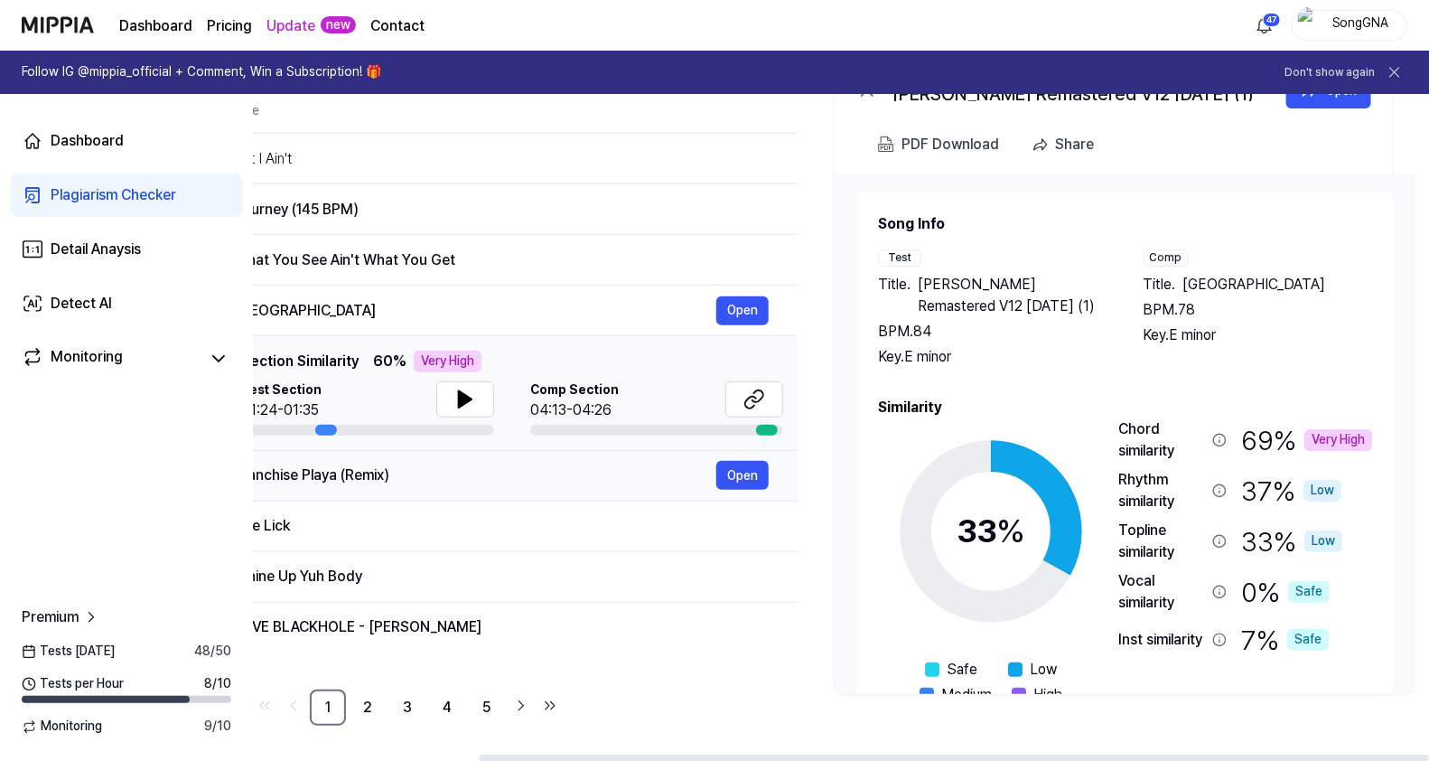
click at [542, 491] on td "Franchise Playa (Remix) Open" at bounding box center [501, 475] width 593 height 51
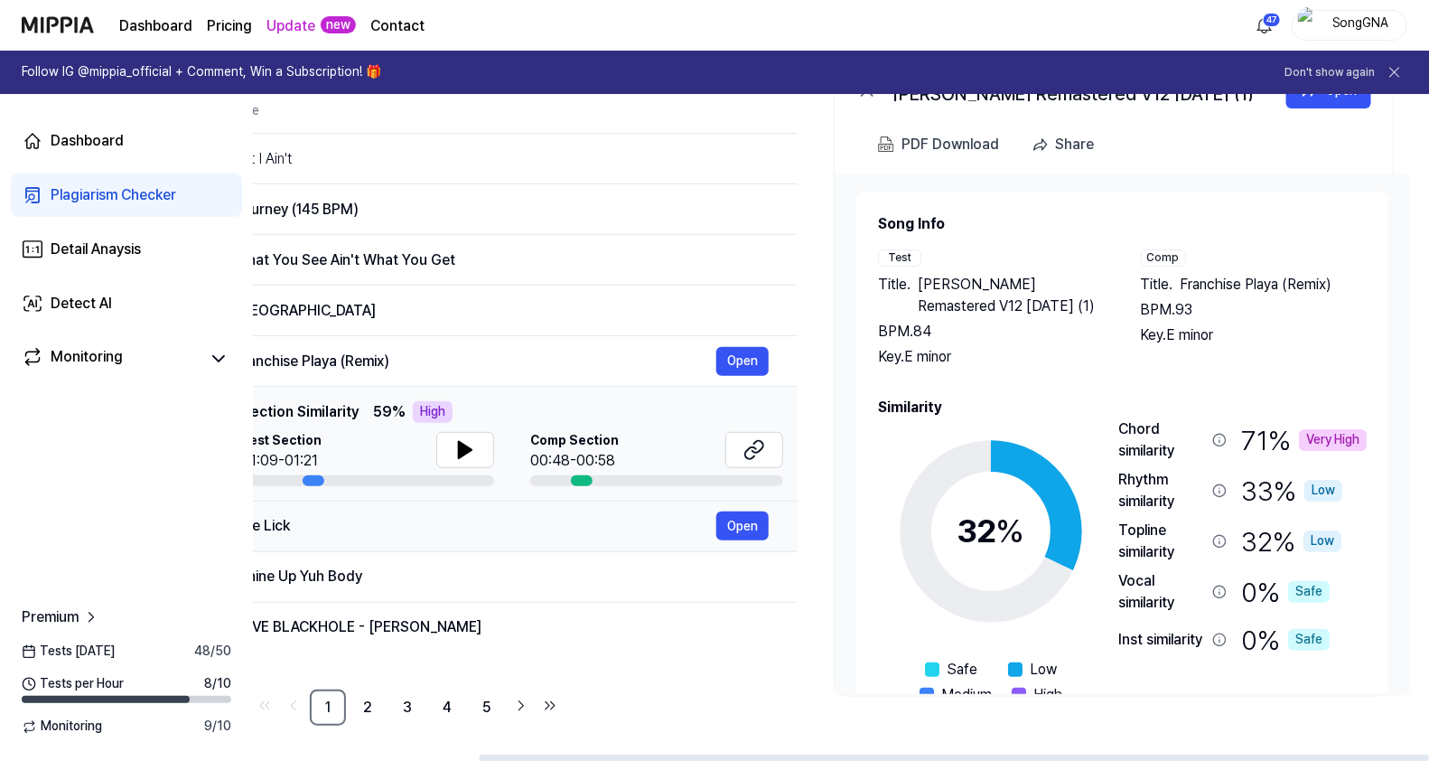
click at [533, 519] on div "The Lick" at bounding box center [475, 526] width 482 height 22
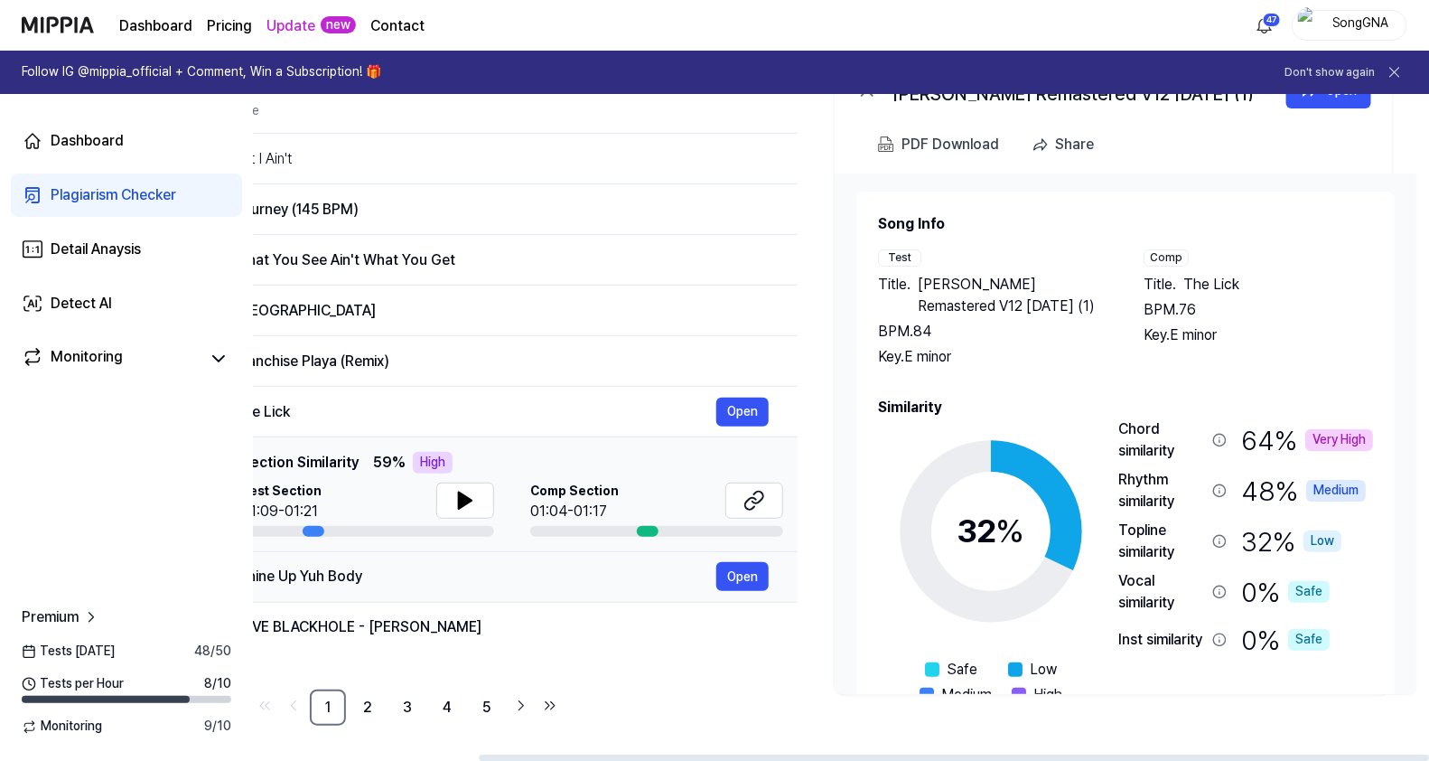
click at [509, 579] on div "Whine Up Yuh Body" at bounding box center [475, 576] width 482 height 22
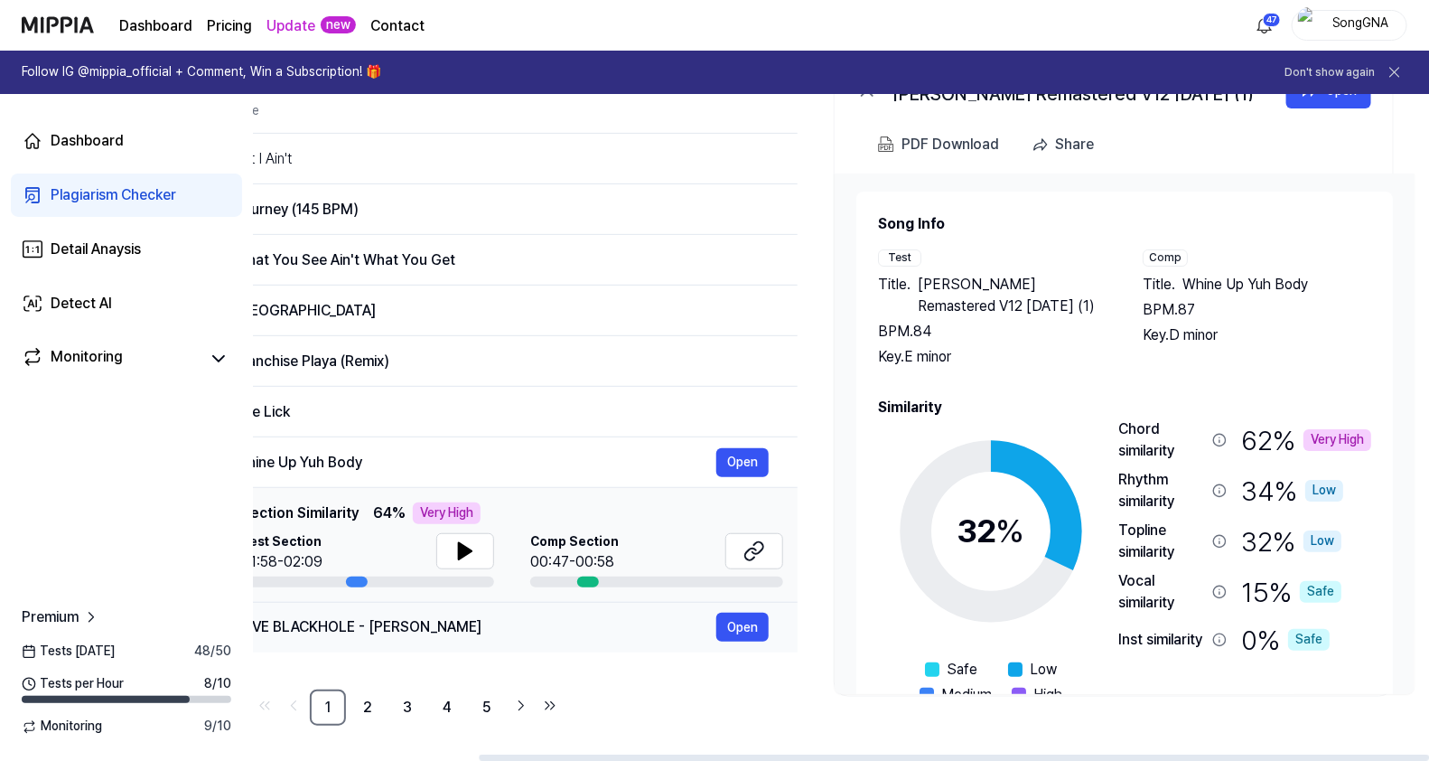
click at [453, 630] on div "LOVE BLACKHOLE - [PERSON_NAME]" at bounding box center [475, 627] width 482 height 22
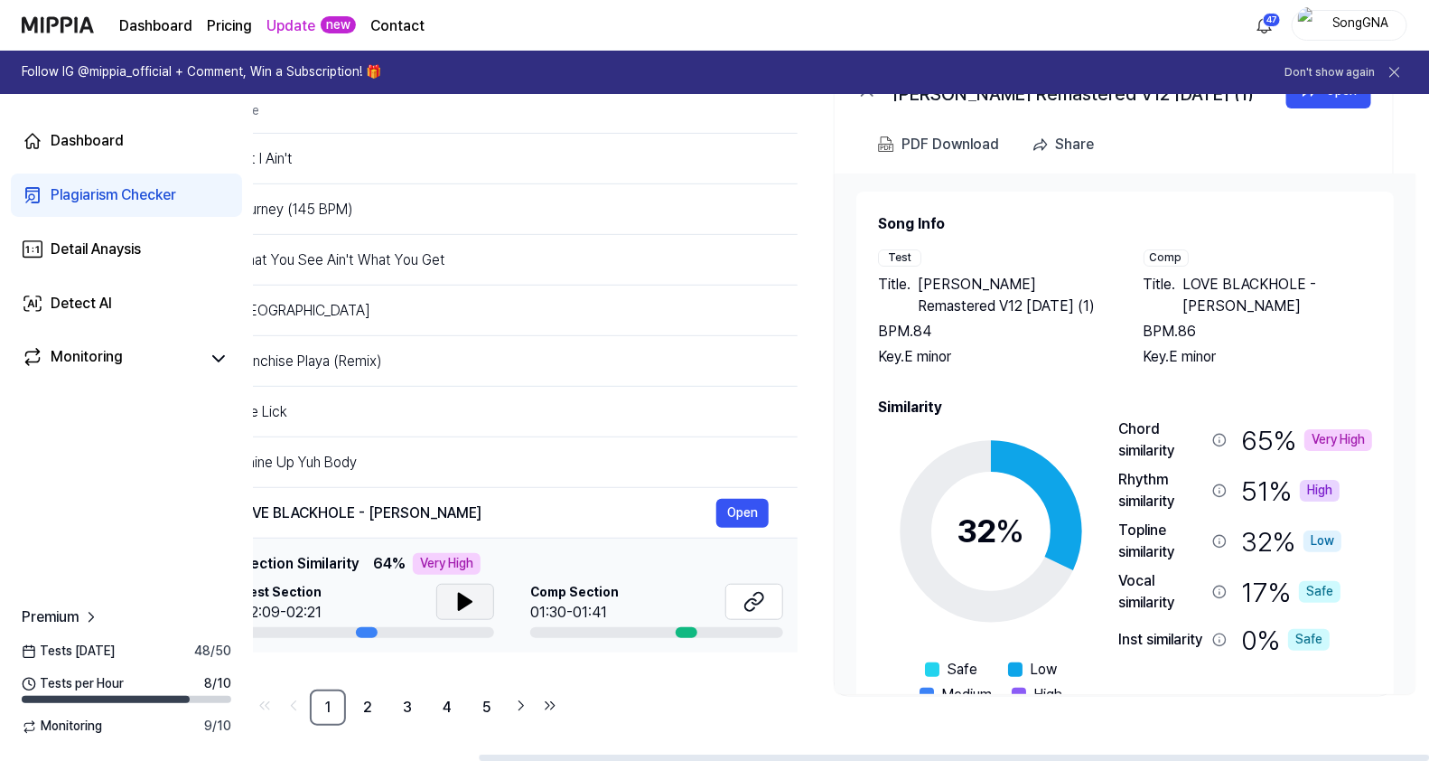
click at [461, 609] on icon at bounding box center [465, 602] width 22 height 22
click at [461, 609] on icon at bounding box center [462, 601] width 4 height 14
click at [743, 600] on icon at bounding box center [754, 602] width 22 height 22
click at [494, 467] on div "Whine Up Yuh Body" at bounding box center [475, 463] width 482 height 22
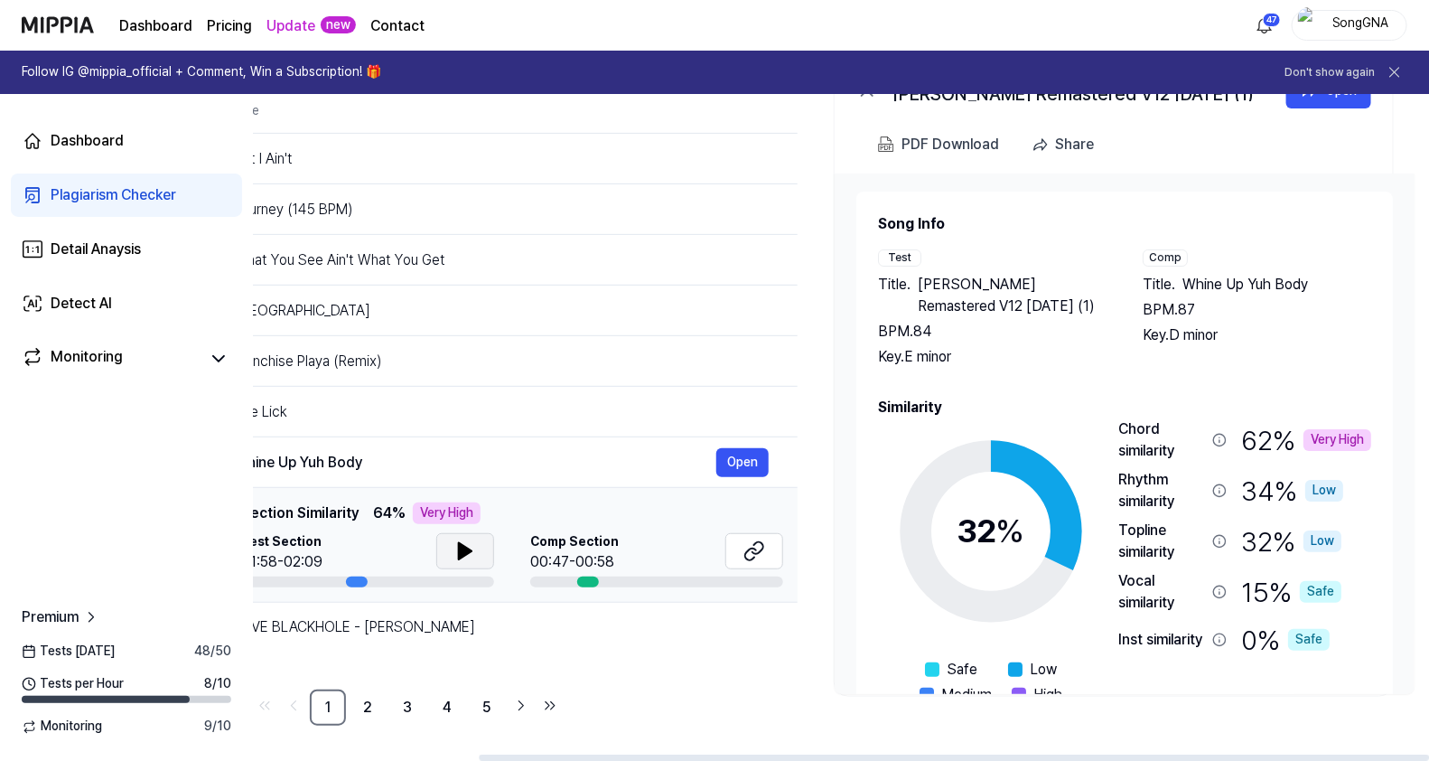
click at [473, 548] on icon at bounding box center [465, 551] width 22 height 22
click at [747, 547] on icon at bounding box center [755, 551] width 22 height 22
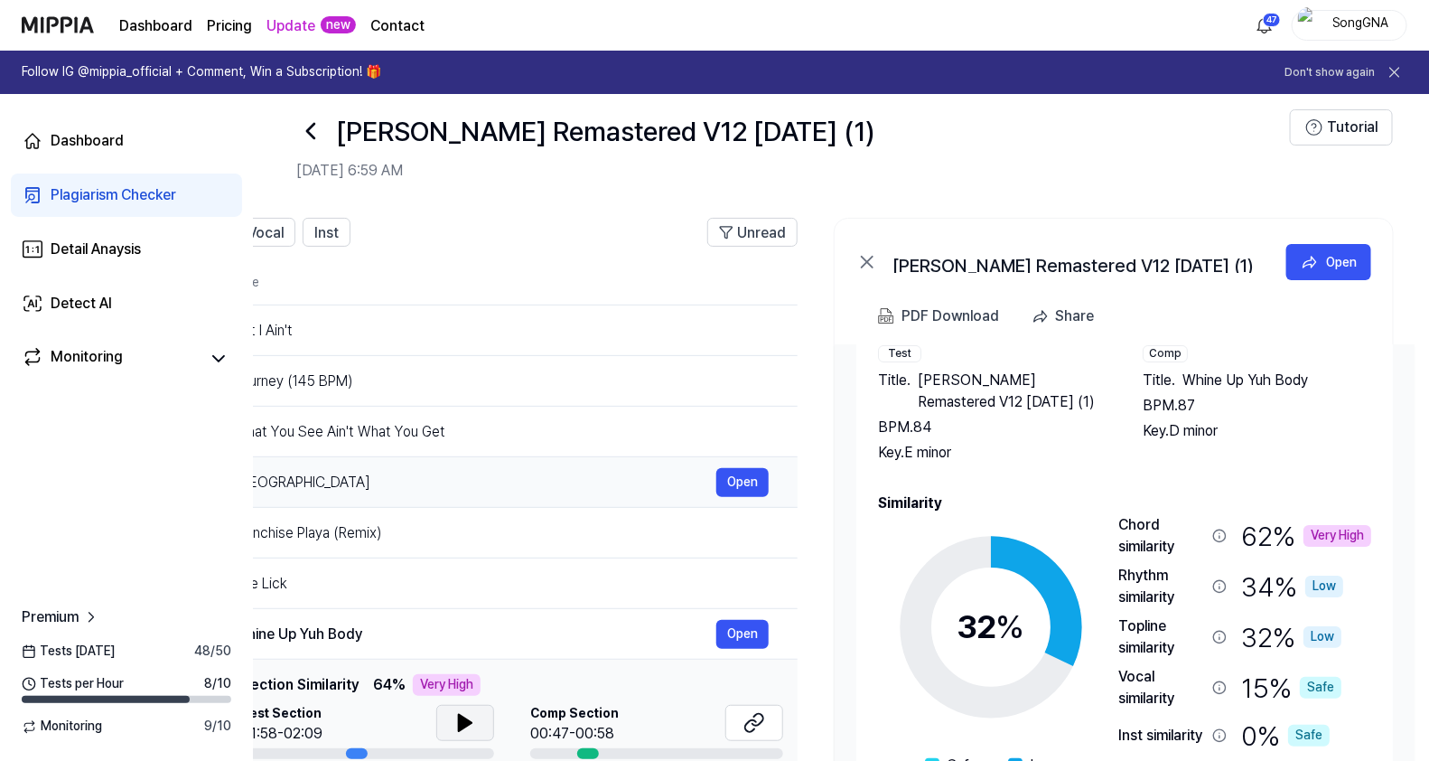
scroll to position [0, 0]
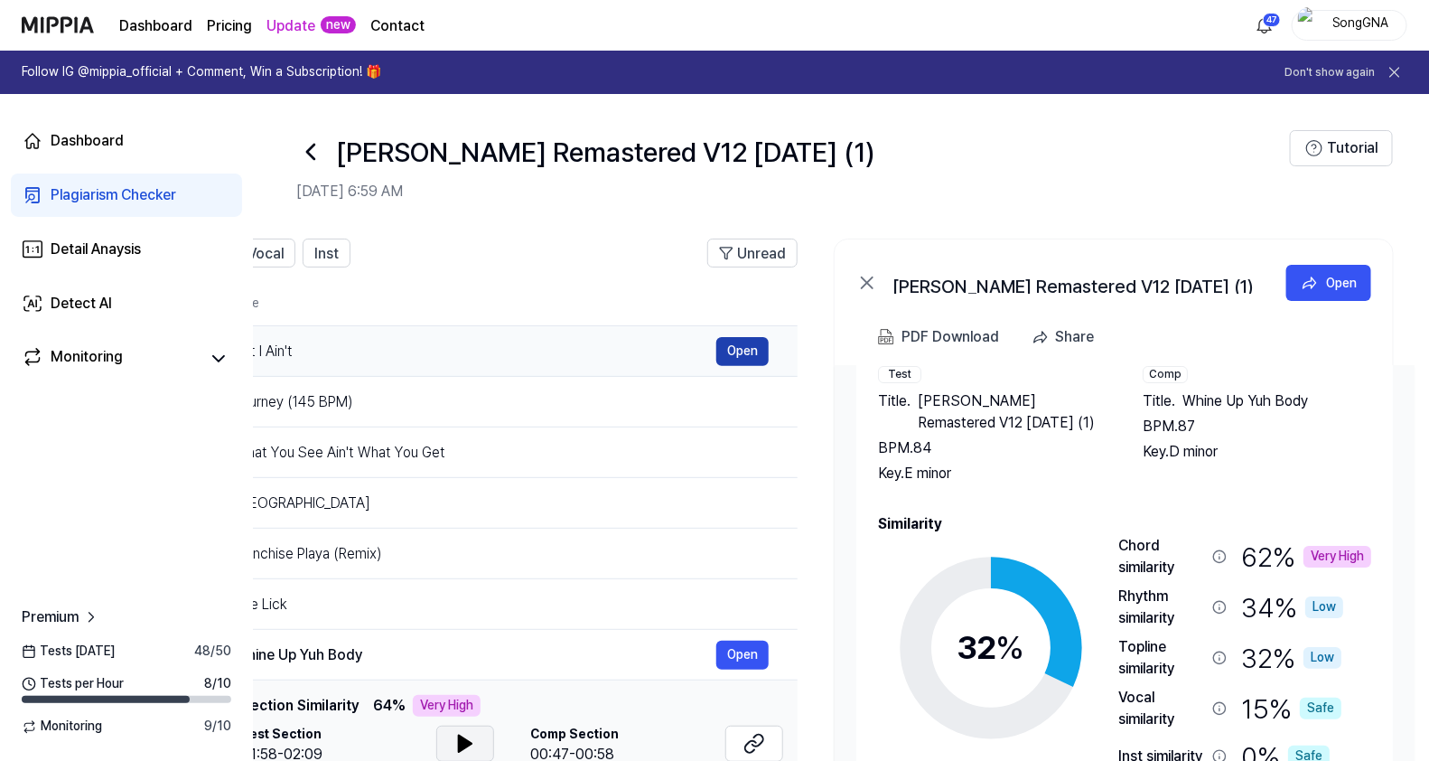
click at [733, 352] on button "Open" at bounding box center [742, 351] width 52 height 29
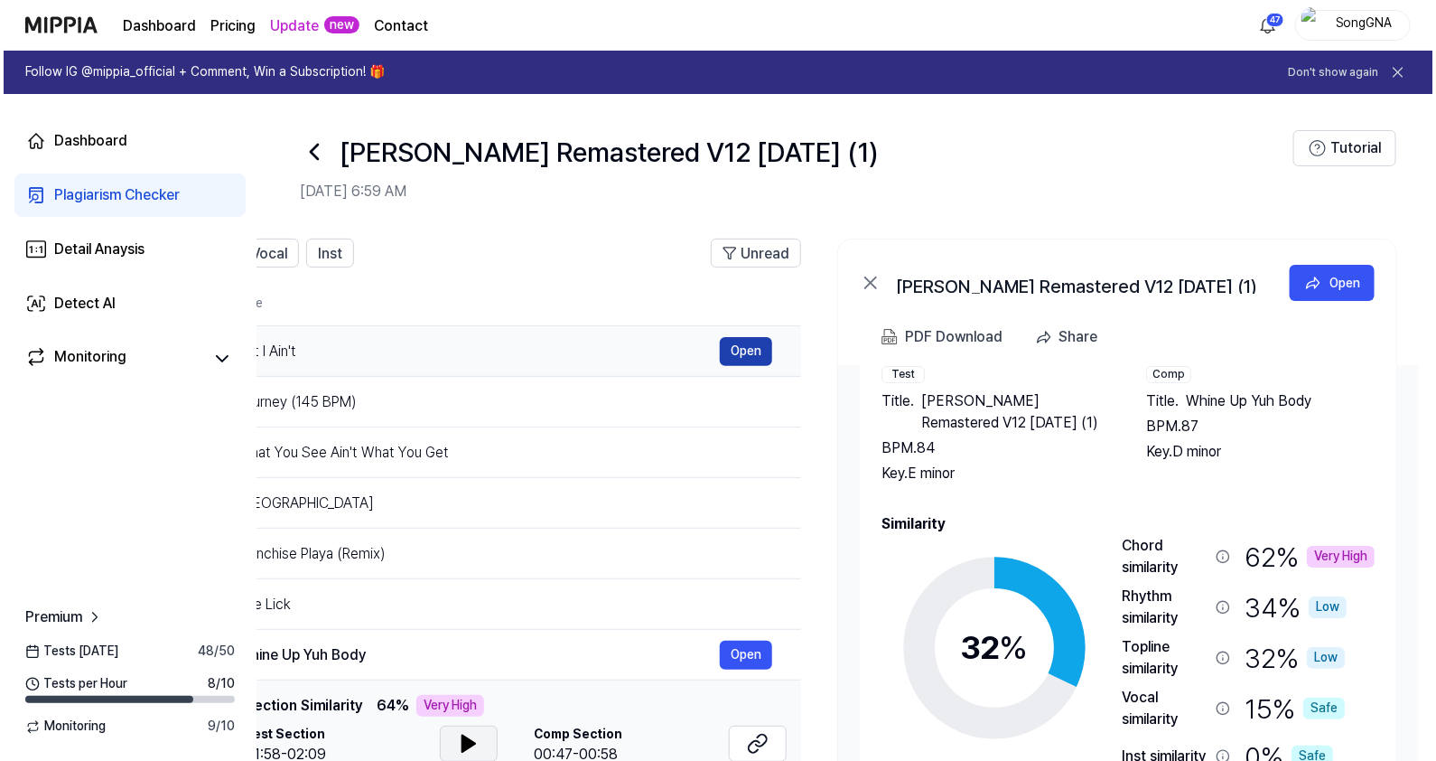
scroll to position [0, 279]
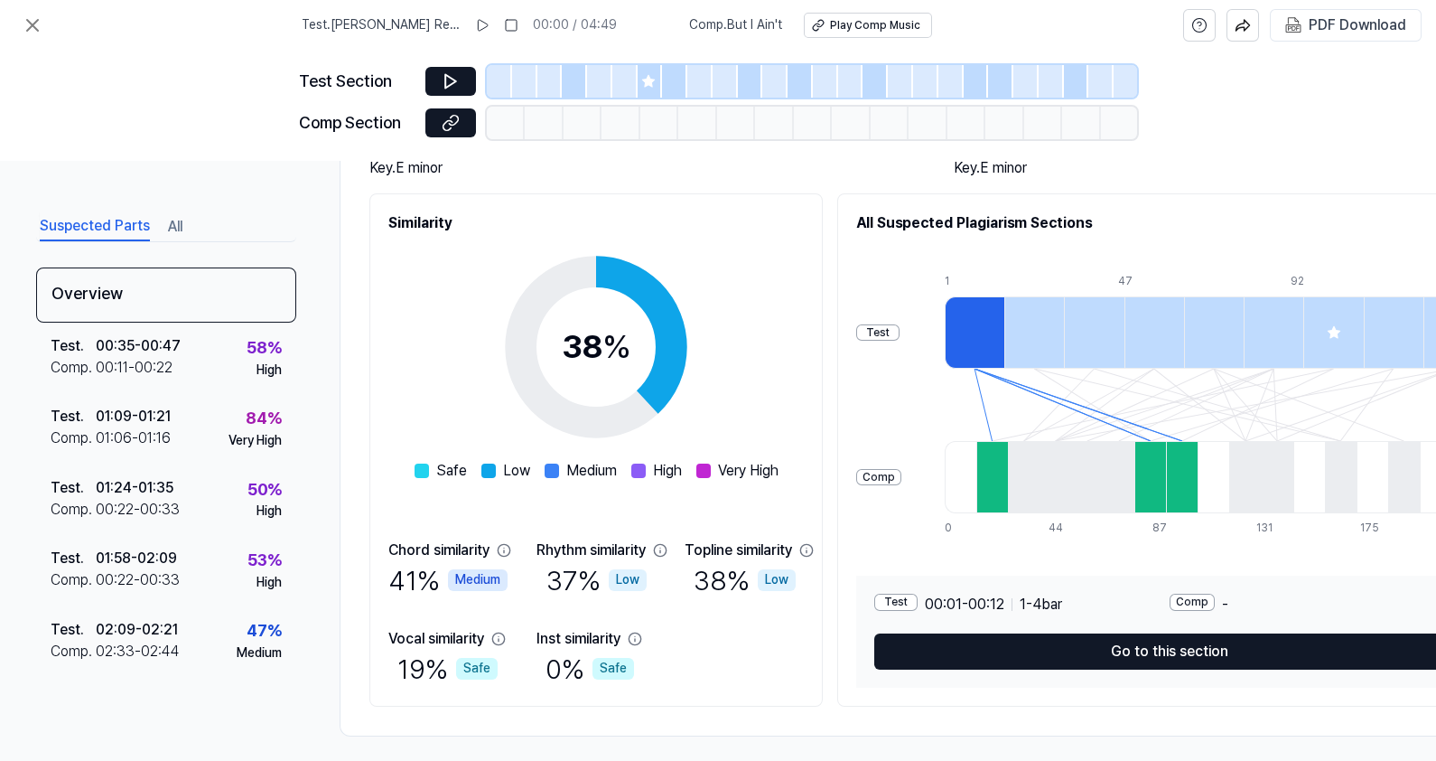
scroll to position [202, 0]
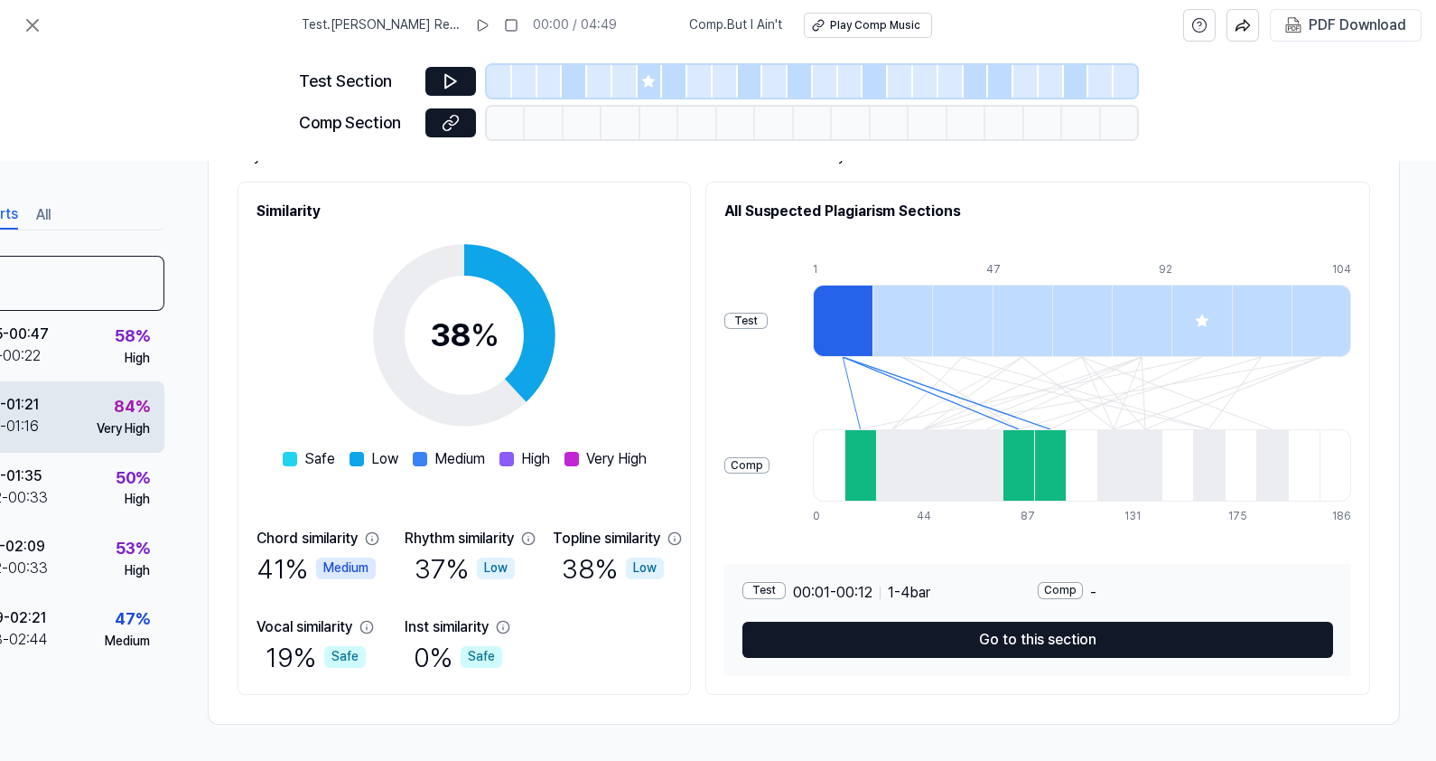
click at [145, 425] on div "Test . 01:09 - 01:21 Comp . 01:06 - 01:16 84 % Very High" at bounding box center [34, 416] width 260 height 70
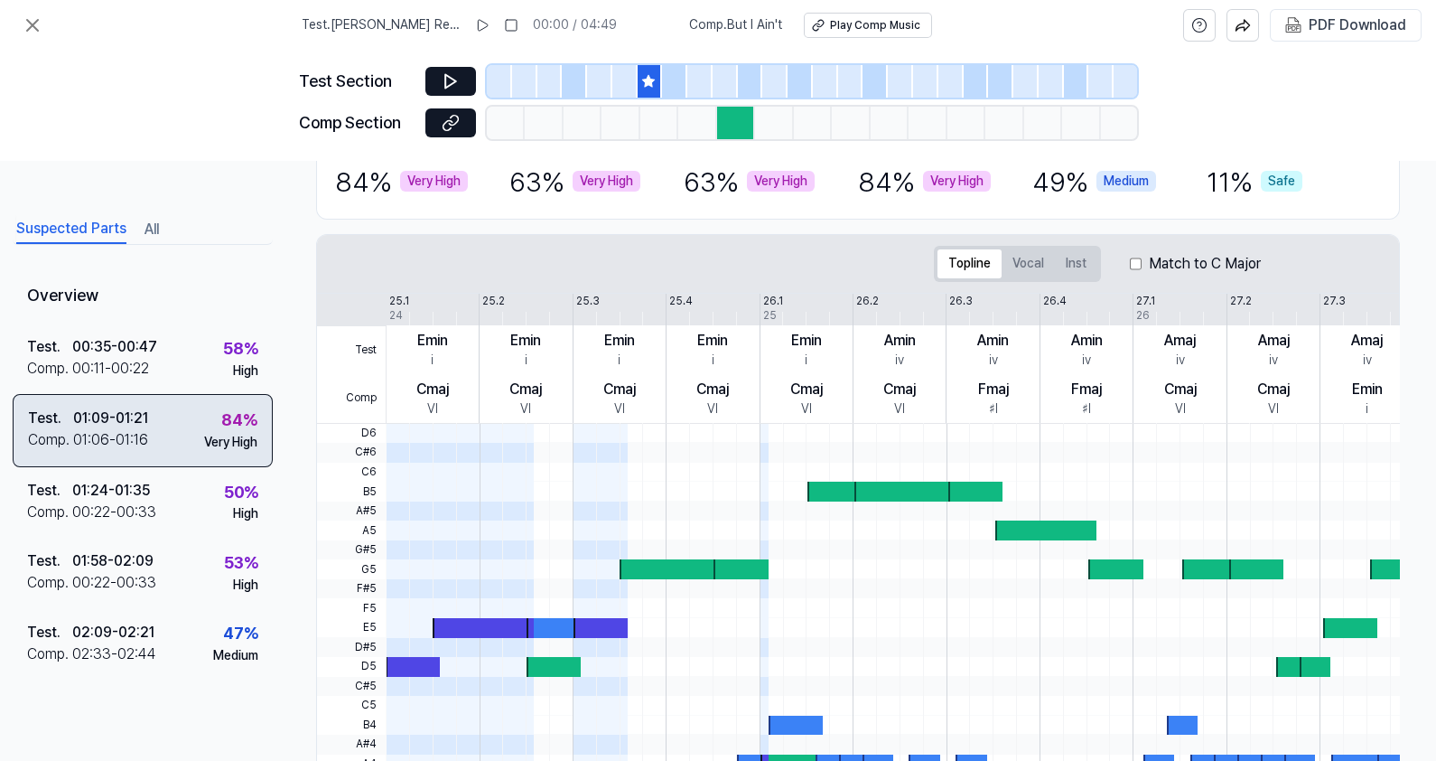
scroll to position [202, 30]
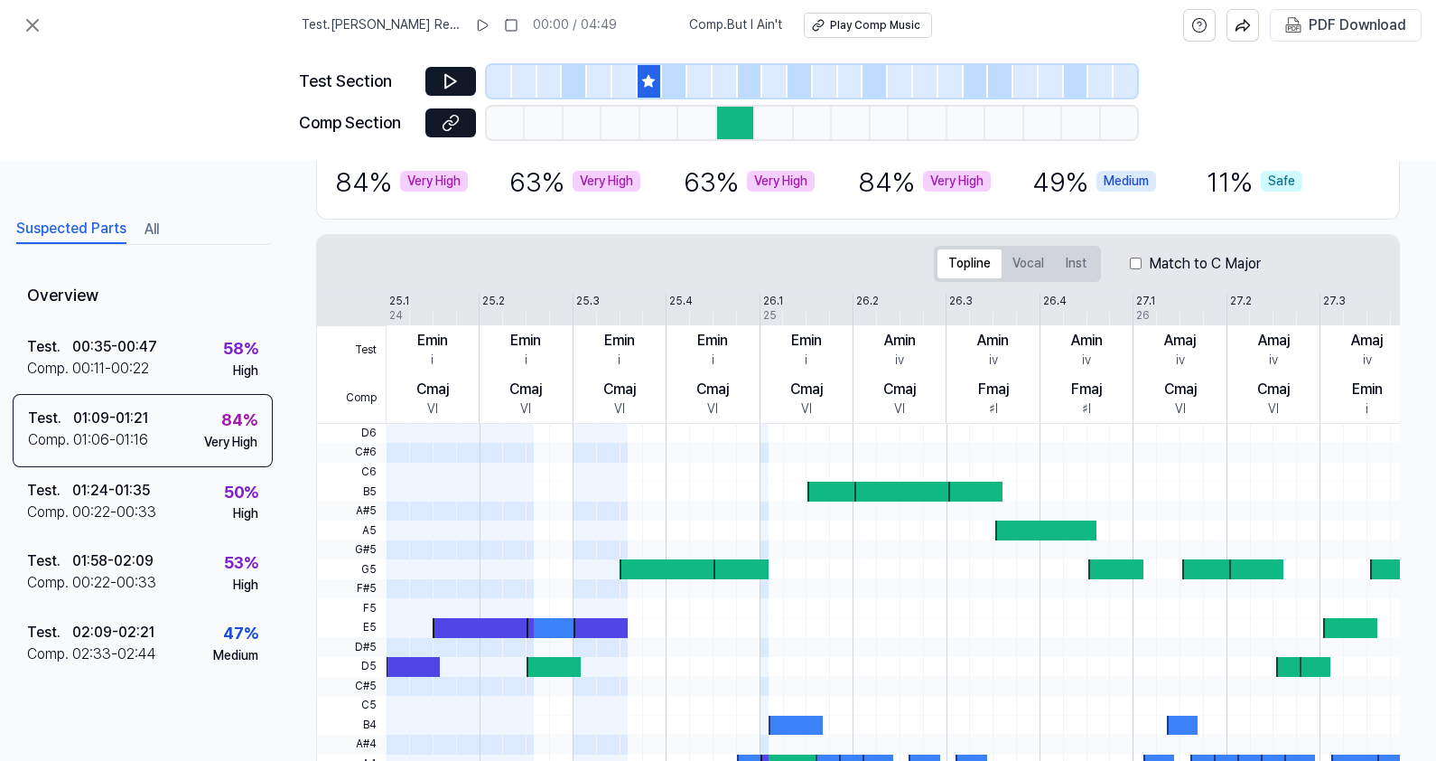
click at [733, 132] on div at bounding box center [736, 123] width 38 height 33
click at [645, 85] on icon at bounding box center [648, 81] width 14 height 14
click at [447, 79] on icon at bounding box center [451, 81] width 18 height 18
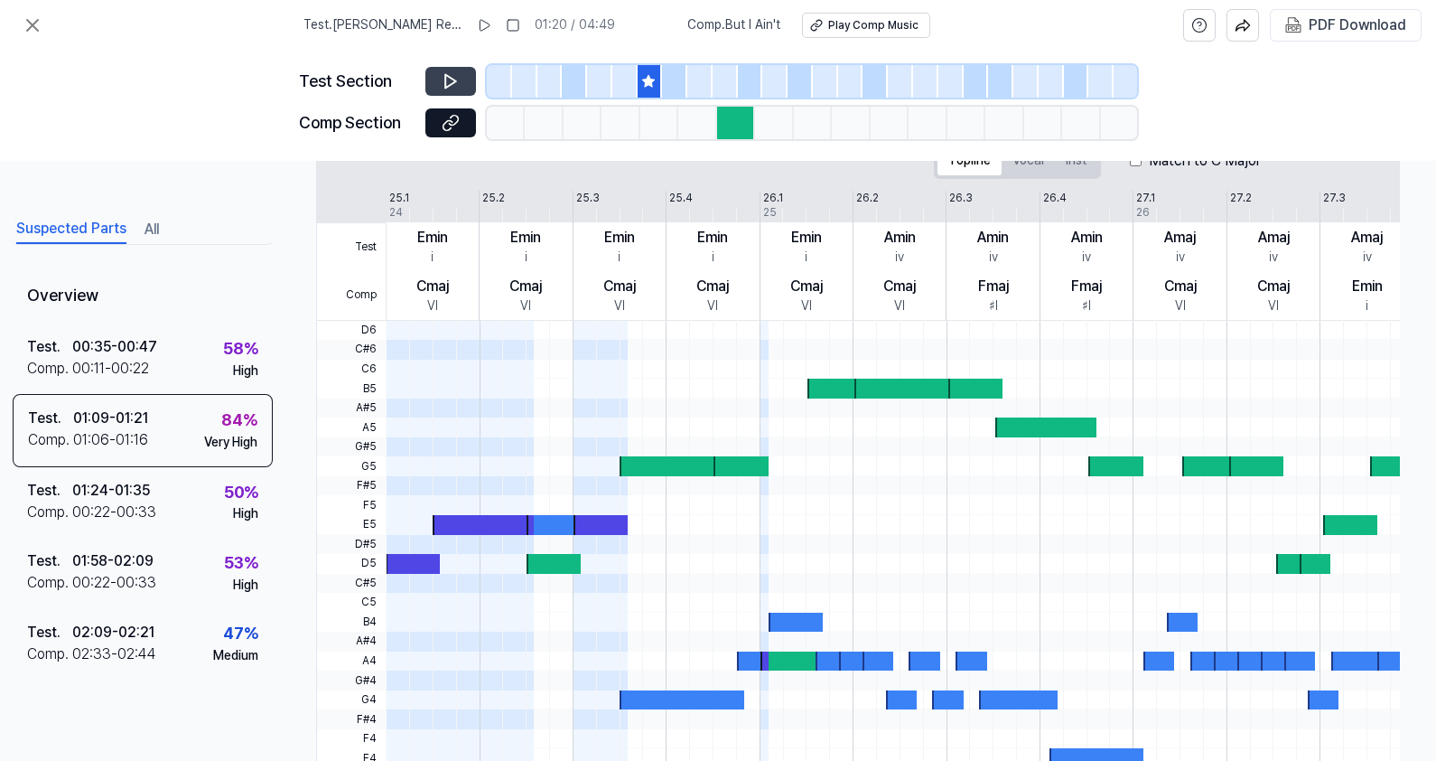
scroll to position [315, 30]
